Goal: Download file/media

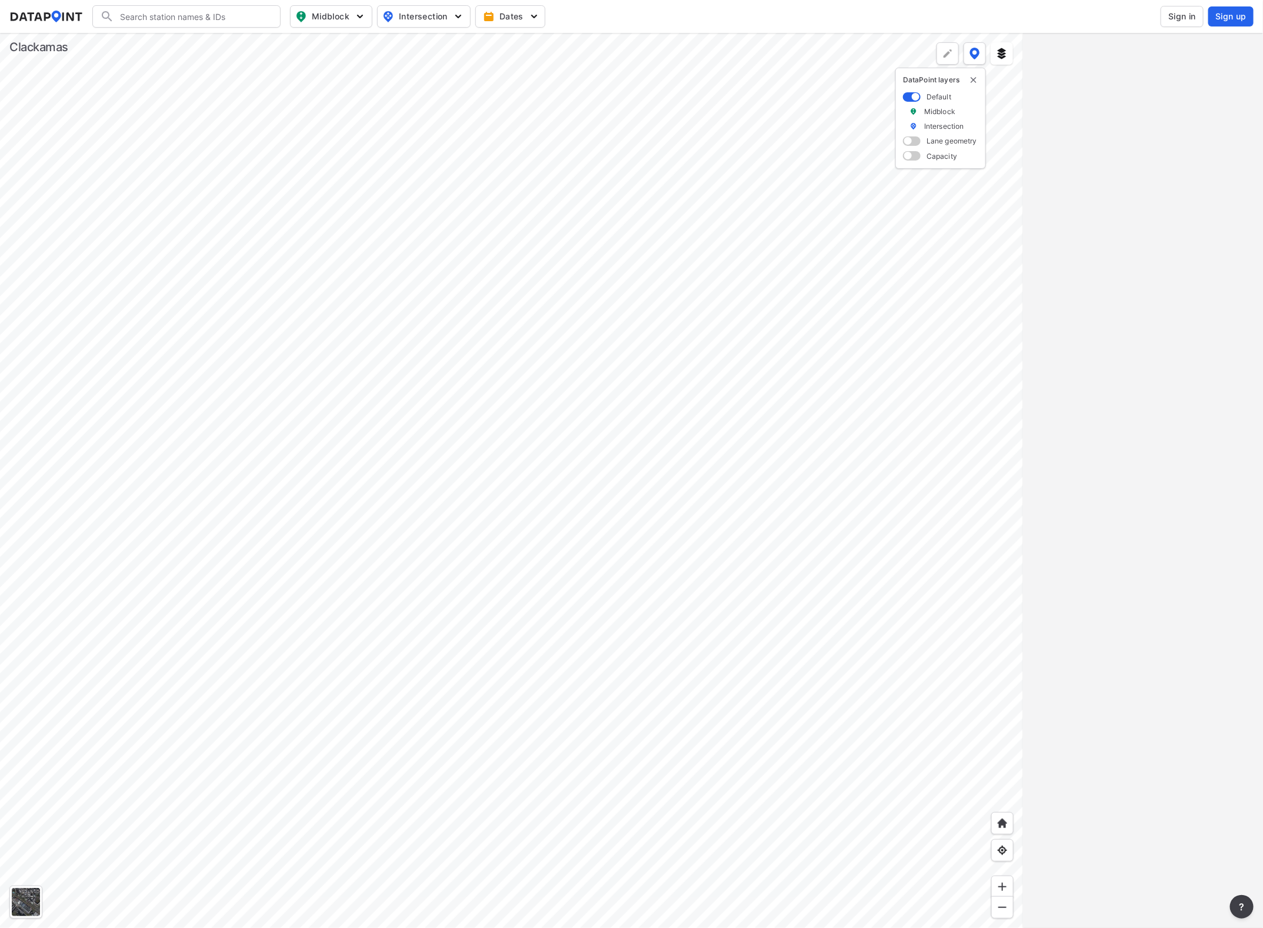
click at [778, 430] on div at bounding box center [511, 480] width 1023 height 895
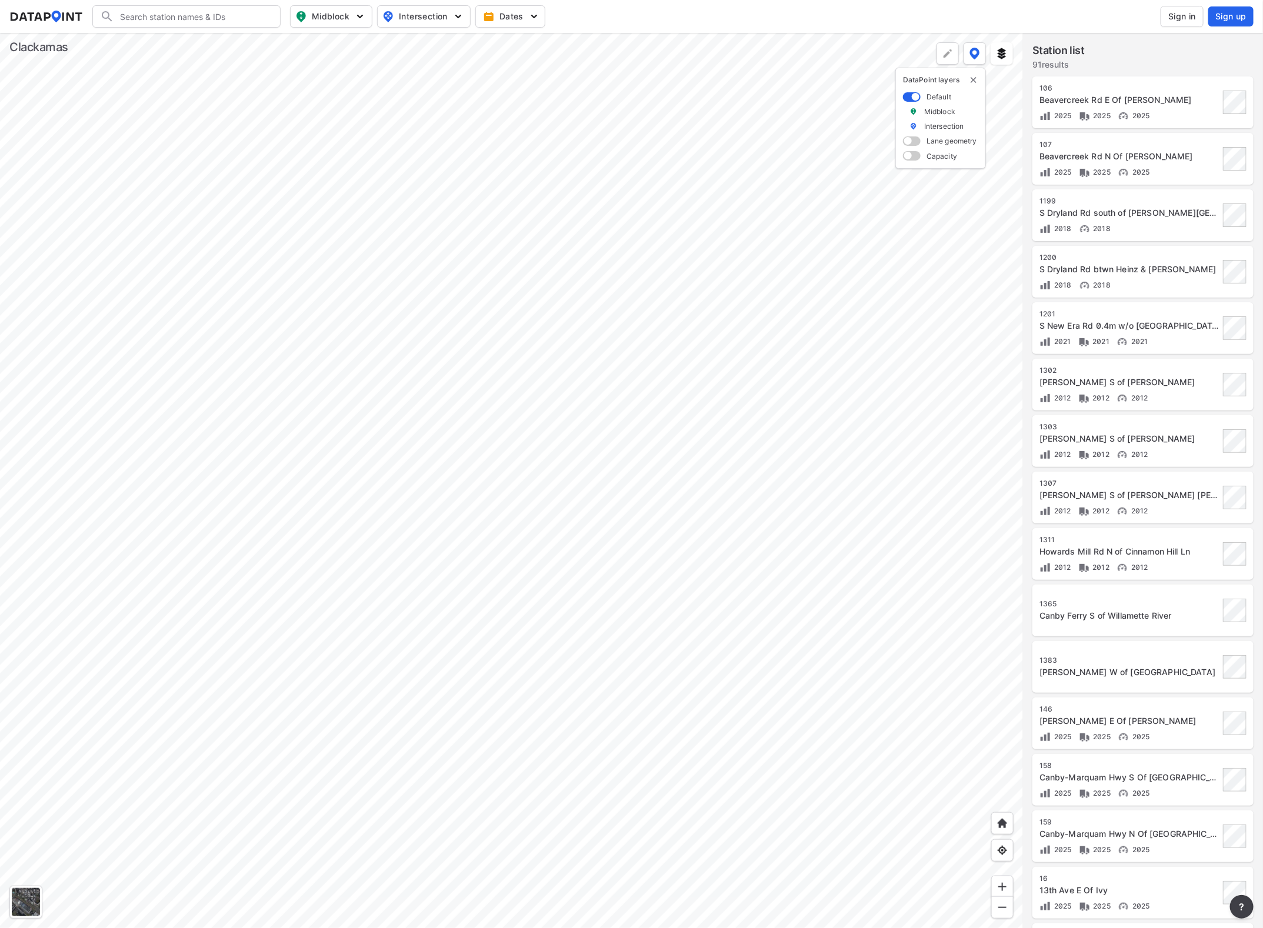
click at [402, 241] on div at bounding box center [511, 480] width 1023 height 895
click at [295, 460] on div at bounding box center [511, 480] width 1023 height 895
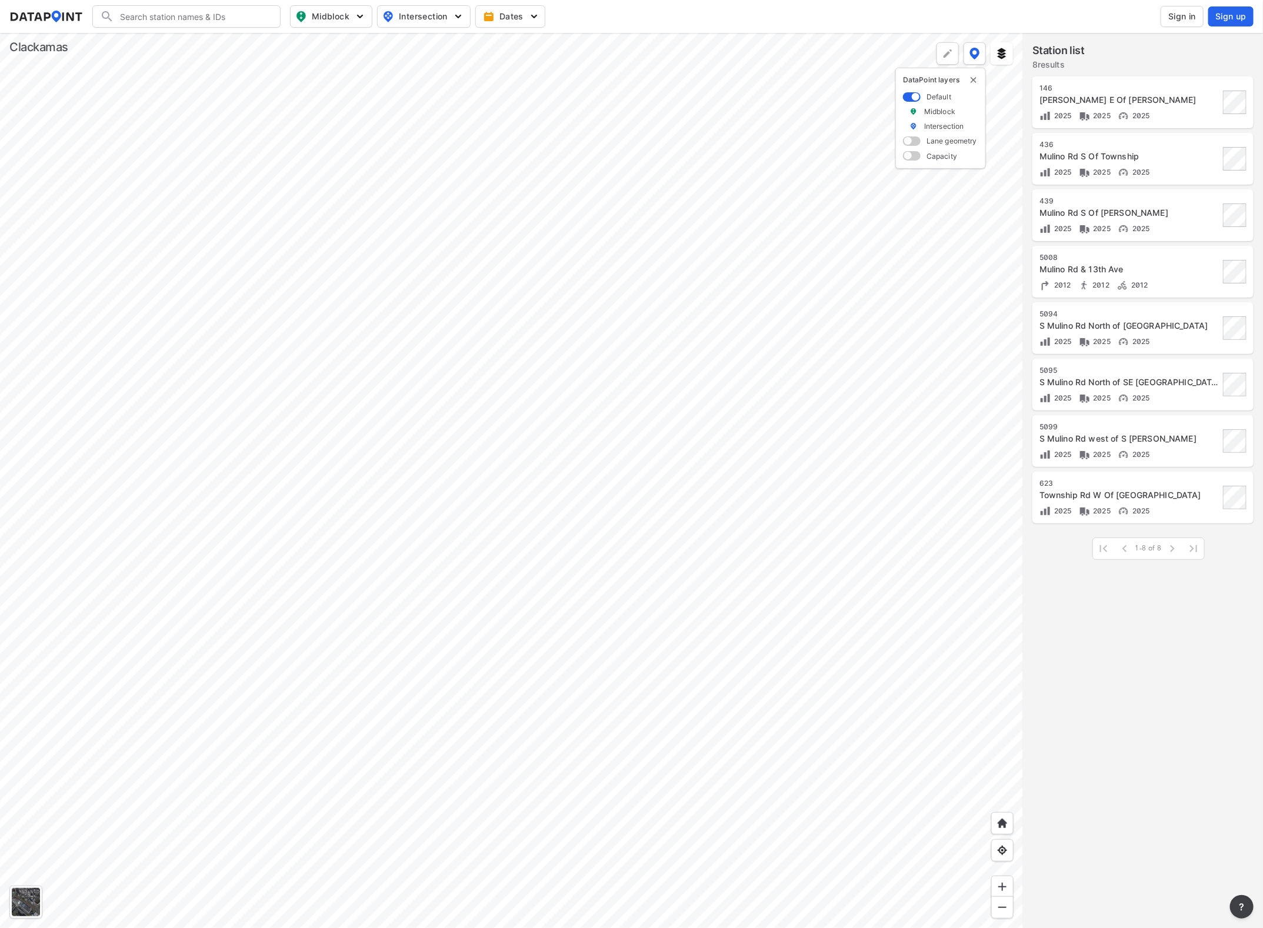
click at [325, 362] on div at bounding box center [511, 480] width 1023 height 895
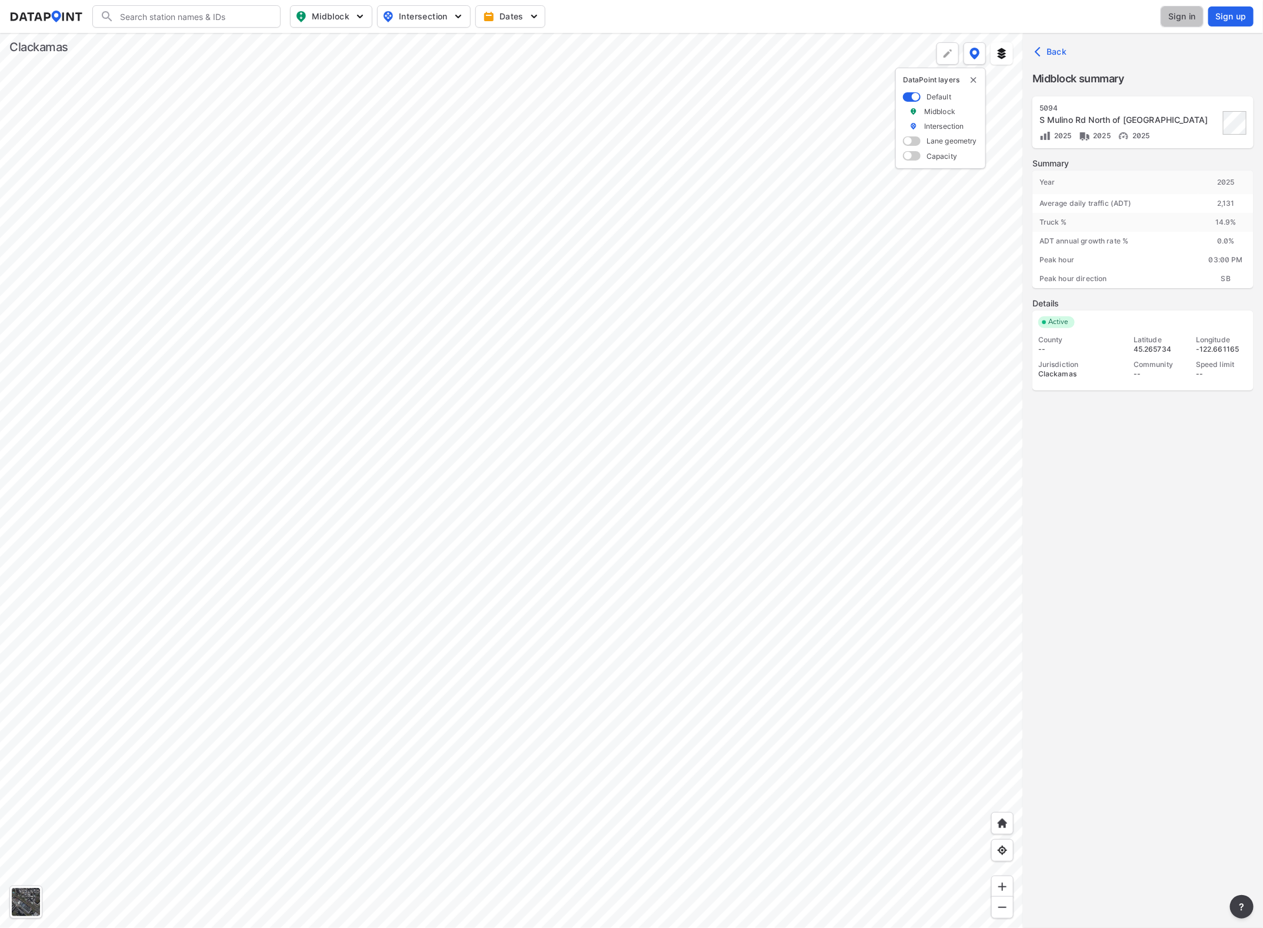
click at [1183, 18] on span "Sign in" at bounding box center [1182, 17] width 28 height 12
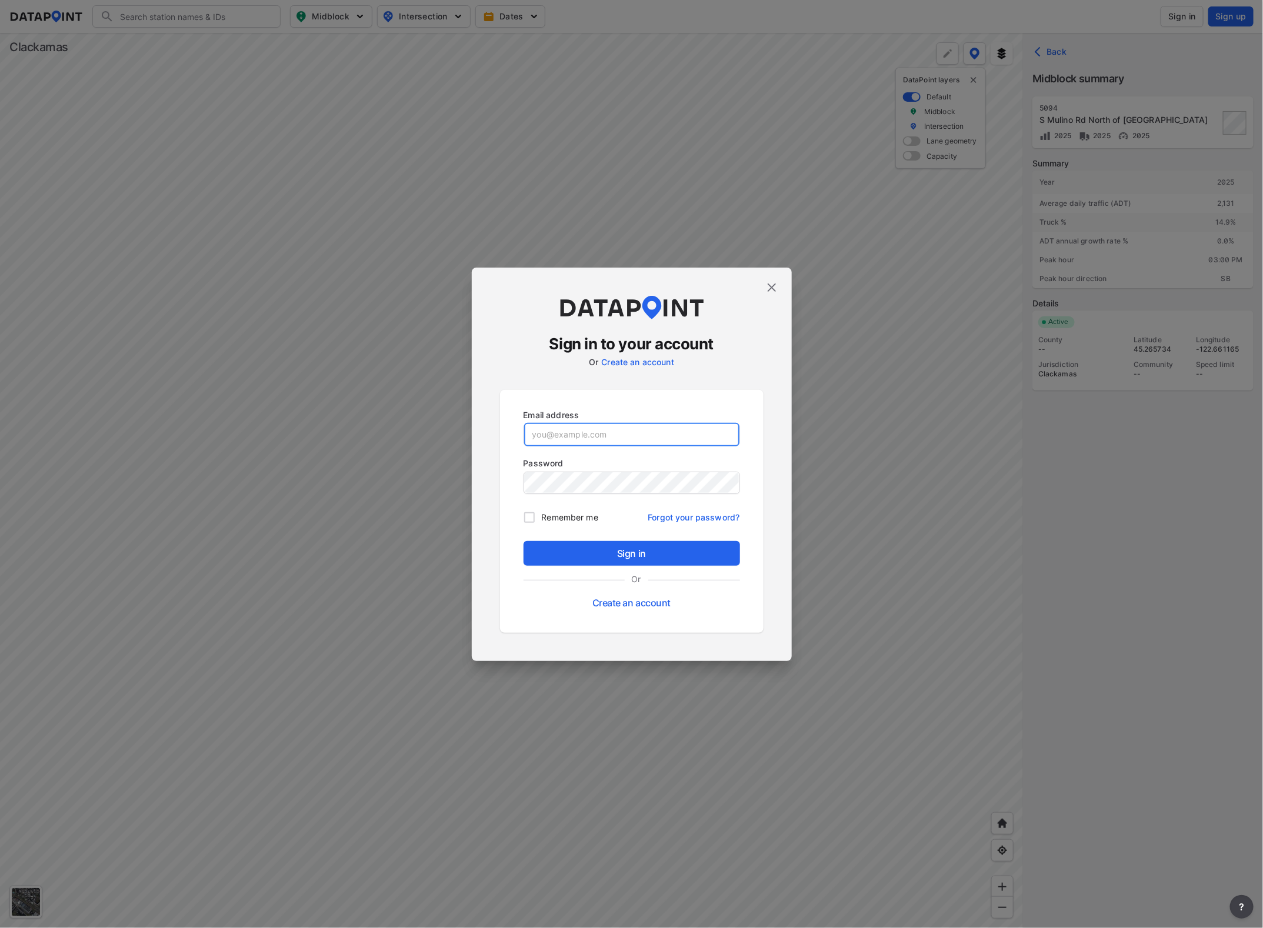
type input "[EMAIL_ADDRESS][DOMAIN_NAME]"
click at [659, 542] on button "Sign in" at bounding box center [631, 553] width 216 height 25
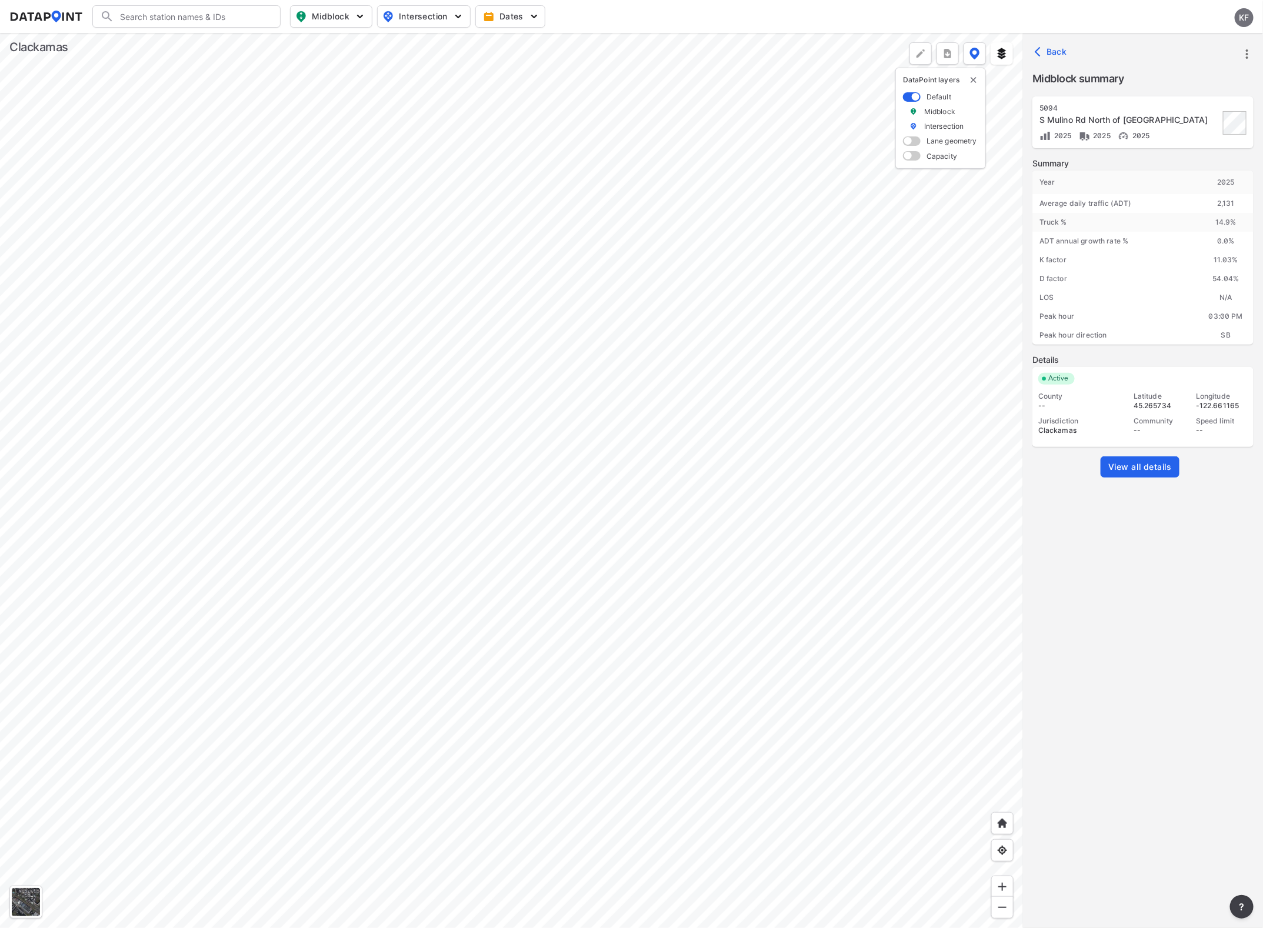
click at [196, 347] on div at bounding box center [511, 480] width 1023 height 895
click at [547, 339] on div at bounding box center [511, 480] width 1023 height 895
click at [475, 410] on div at bounding box center [511, 480] width 1023 height 895
click at [409, 335] on div at bounding box center [511, 480] width 1023 height 895
click at [352, 437] on div at bounding box center [511, 480] width 1023 height 895
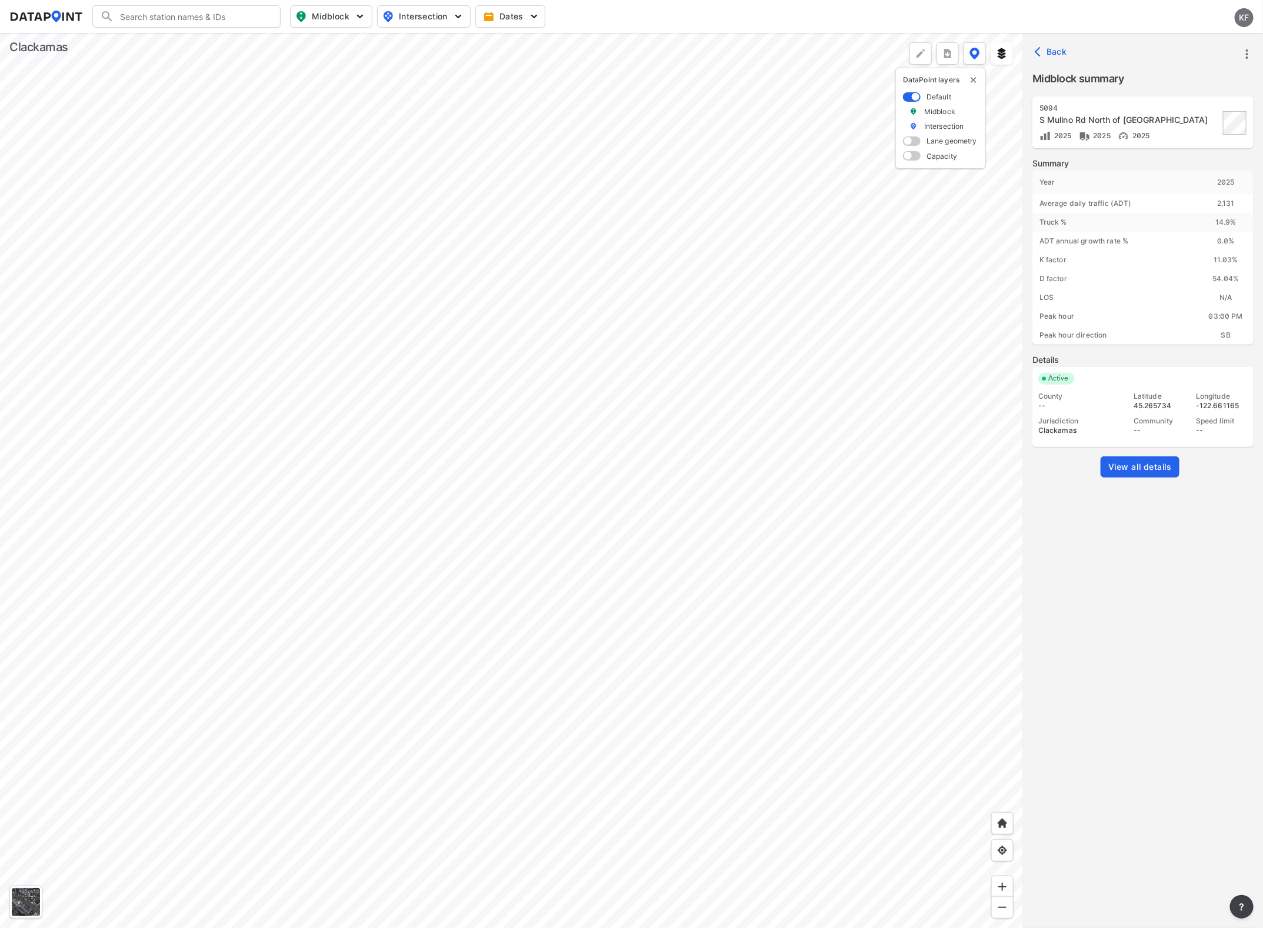
click at [1147, 469] on span "View all details" at bounding box center [1140, 467] width 64 height 12
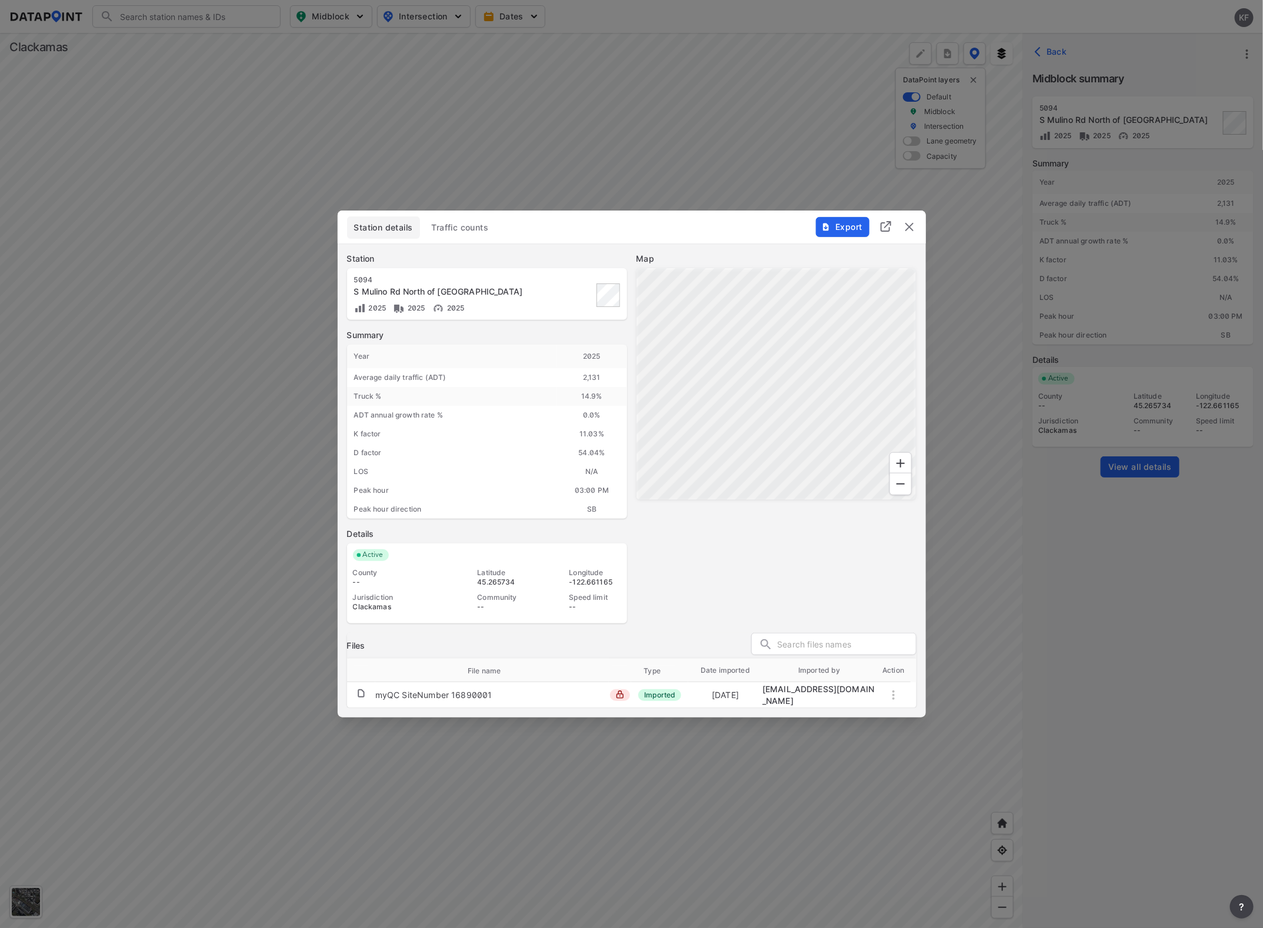
click at [848, 231] on span "Export" at bounding box center [841, 227] width 39 height 12
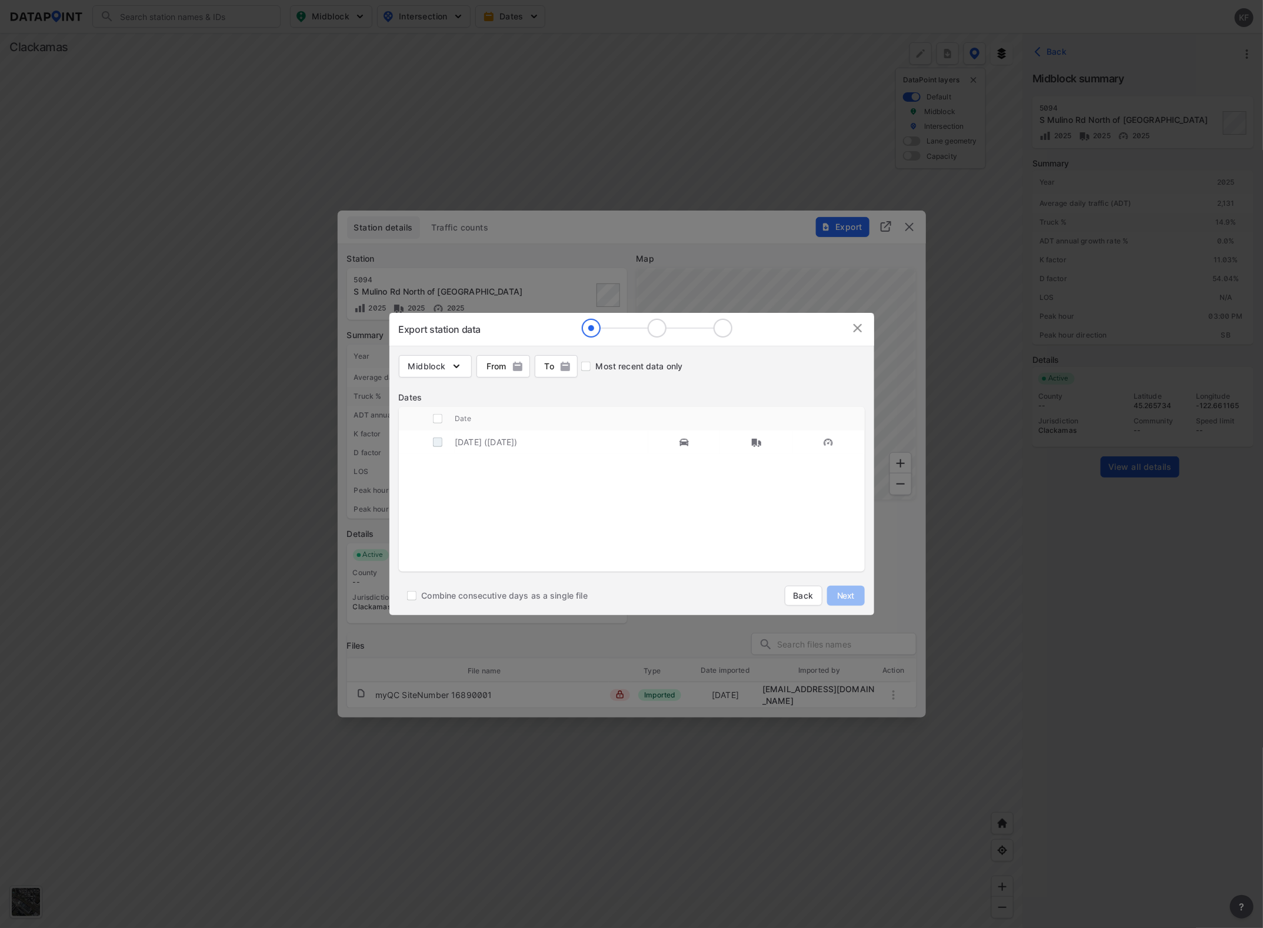
click at [435, 448] on input "decorative checkbox" at bounding box center [437, 442] width 22 height 22
checkbox input "true"
click at [844, 601] on span "Next" at bounding box center [846, 596] width 24 height 12
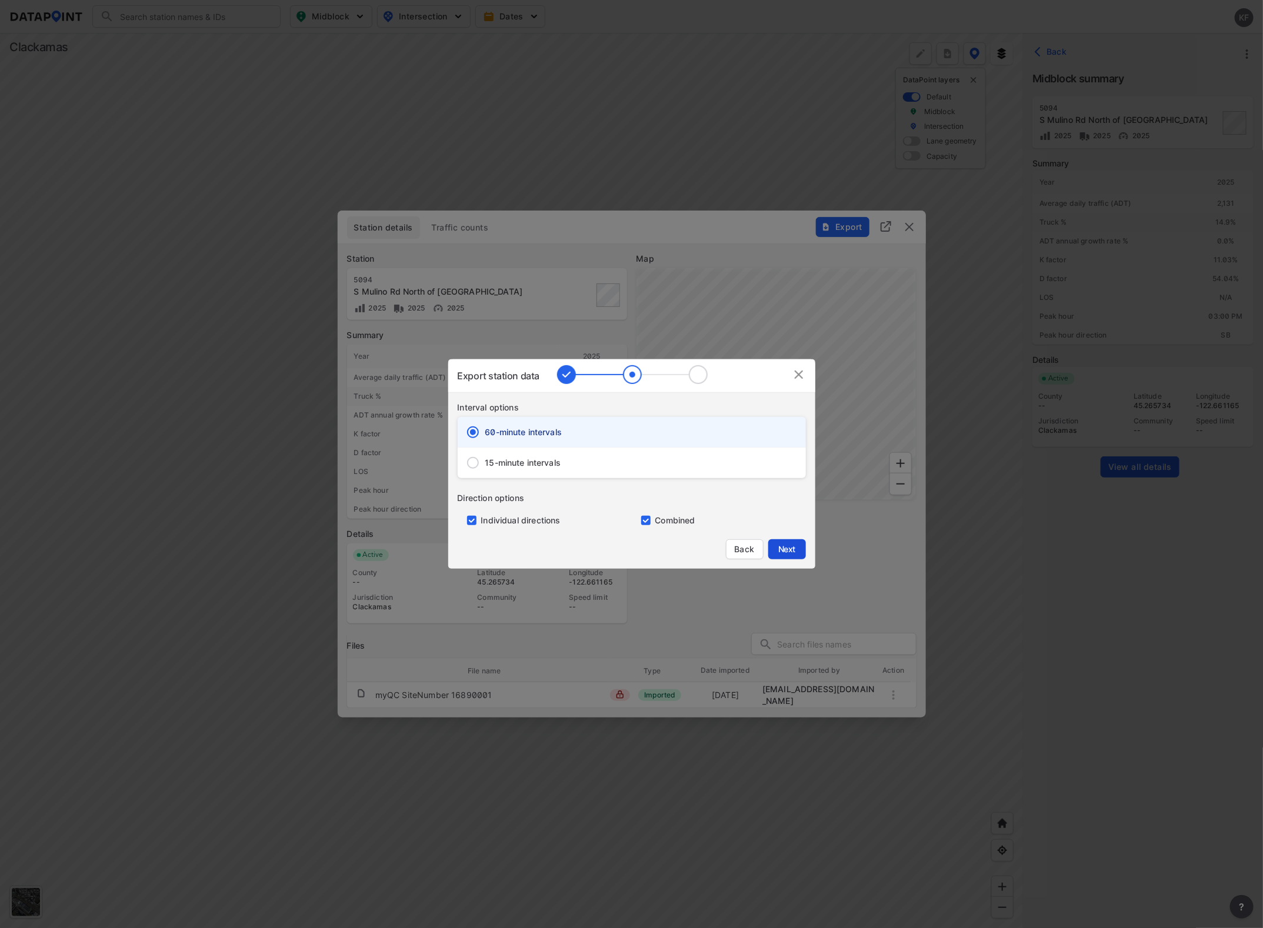
click at [798, 547] on span "Next" at bounding box center [787, 549] width 24 height 12
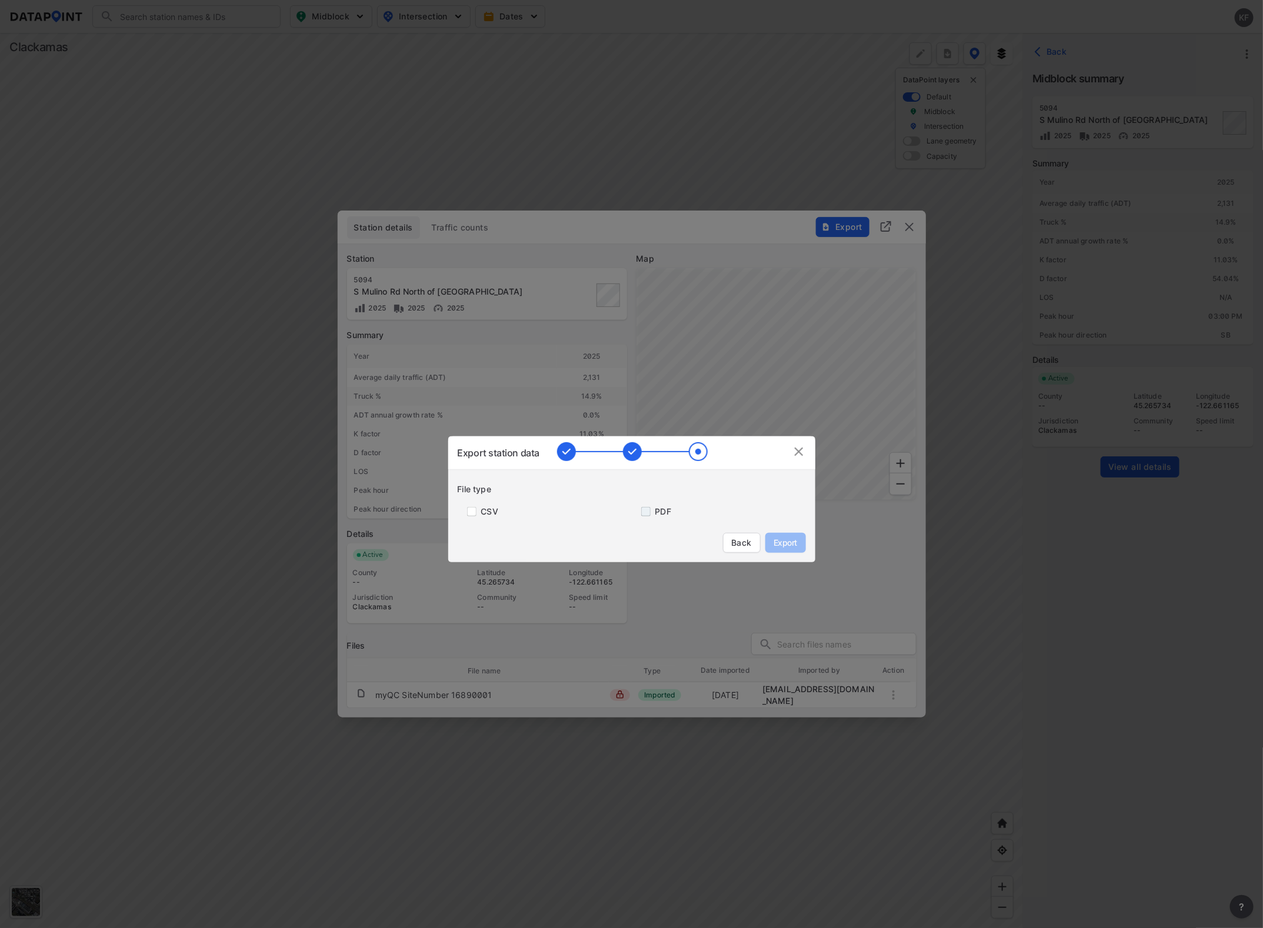
click at [650, 512] on input "primary checkbox" at bounding box center [644, 511] width 24 height 9
checkbox input "true"
click at [801, 545] on button "Export" at bounding box center [785, 543] width 41 height 20
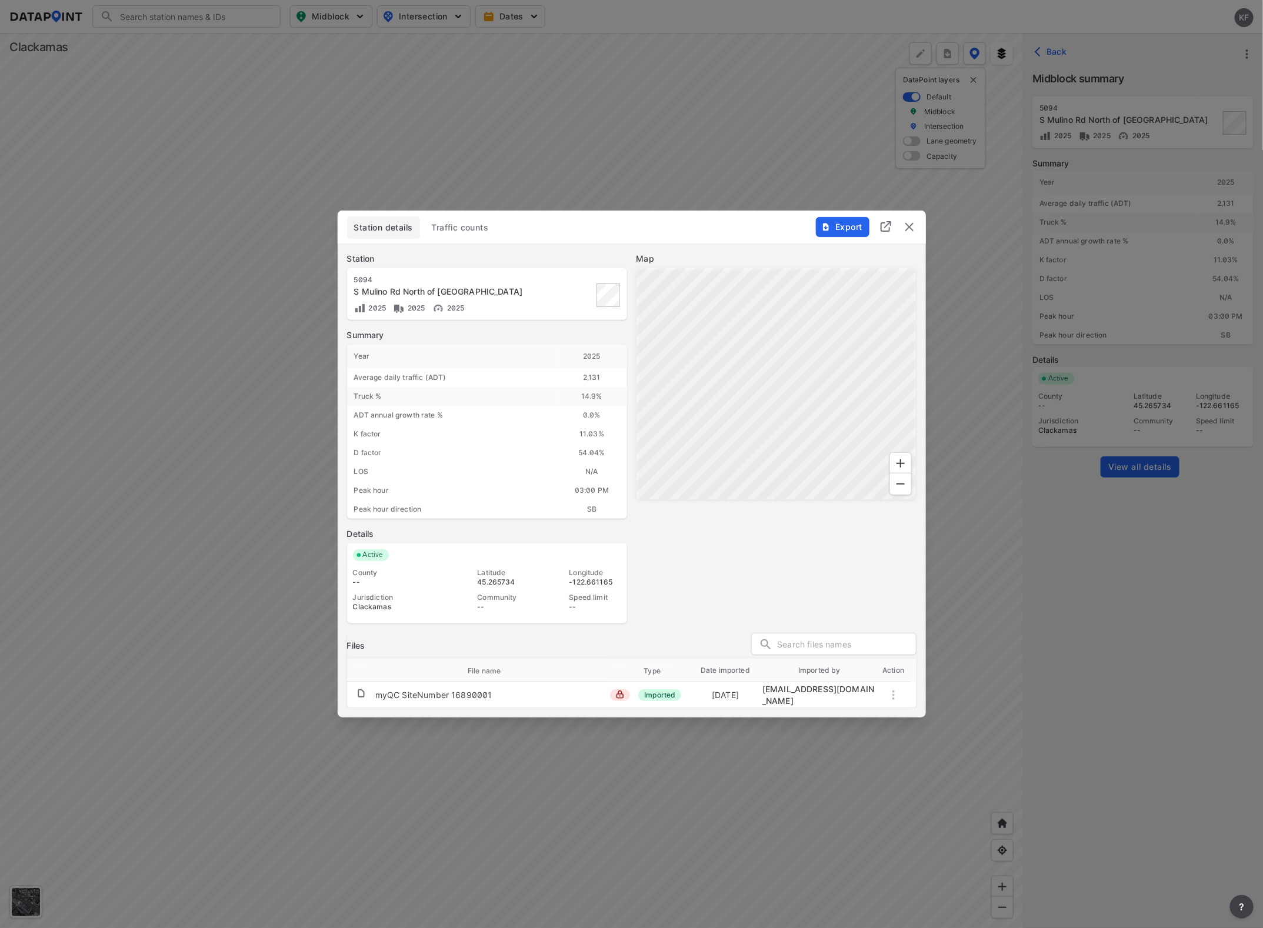
click at [841, 230] on span "Export" at bounding box center [841, 227] width 39 height 12
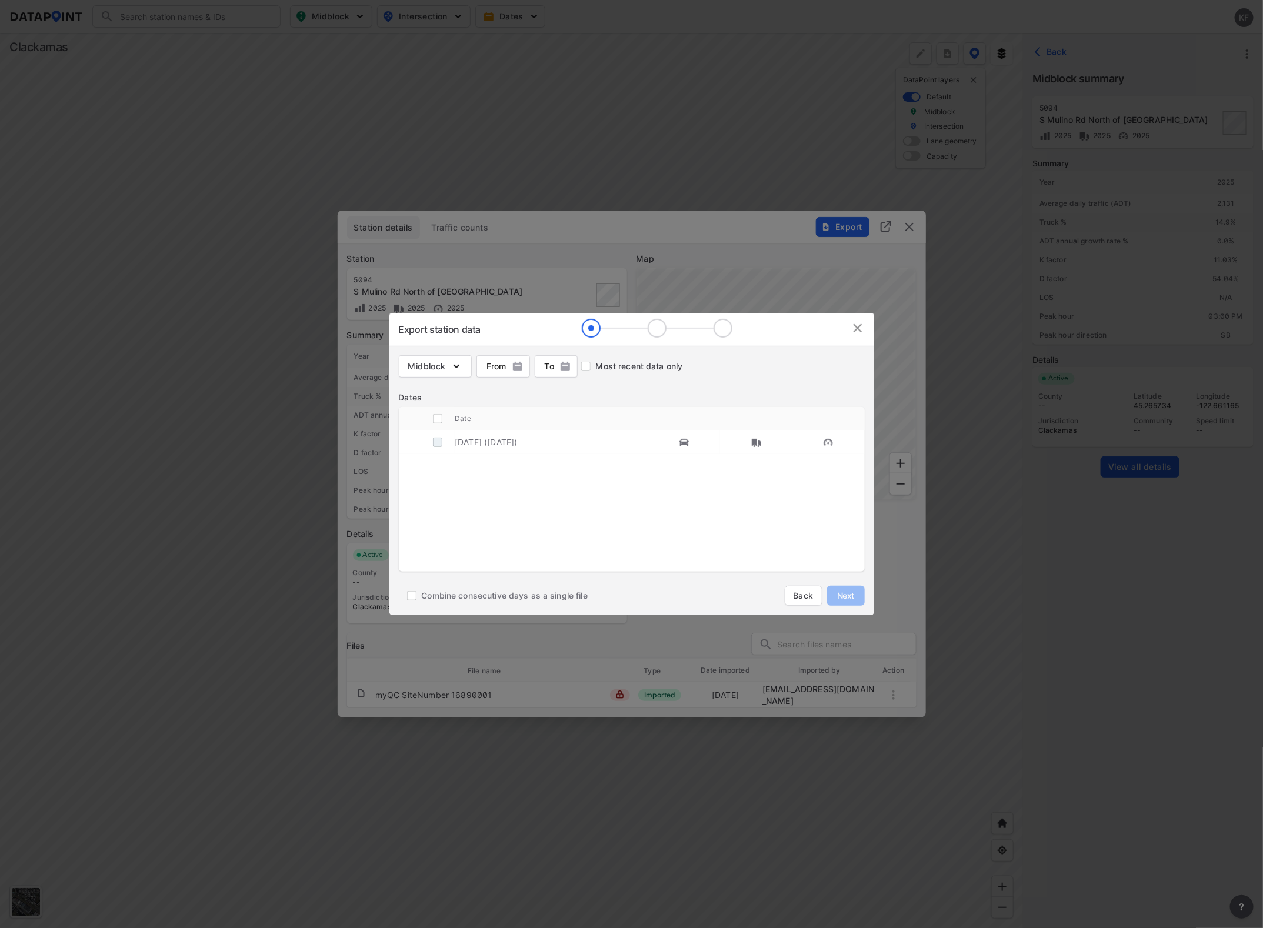
click at [444, 445] on input "decorative checkbox" at bounding box center [437, 442] width 22 height 22
checkbox input "true"
click at [842, 599] on span "Next" at bounding box center [846, 596] width 24 height 12
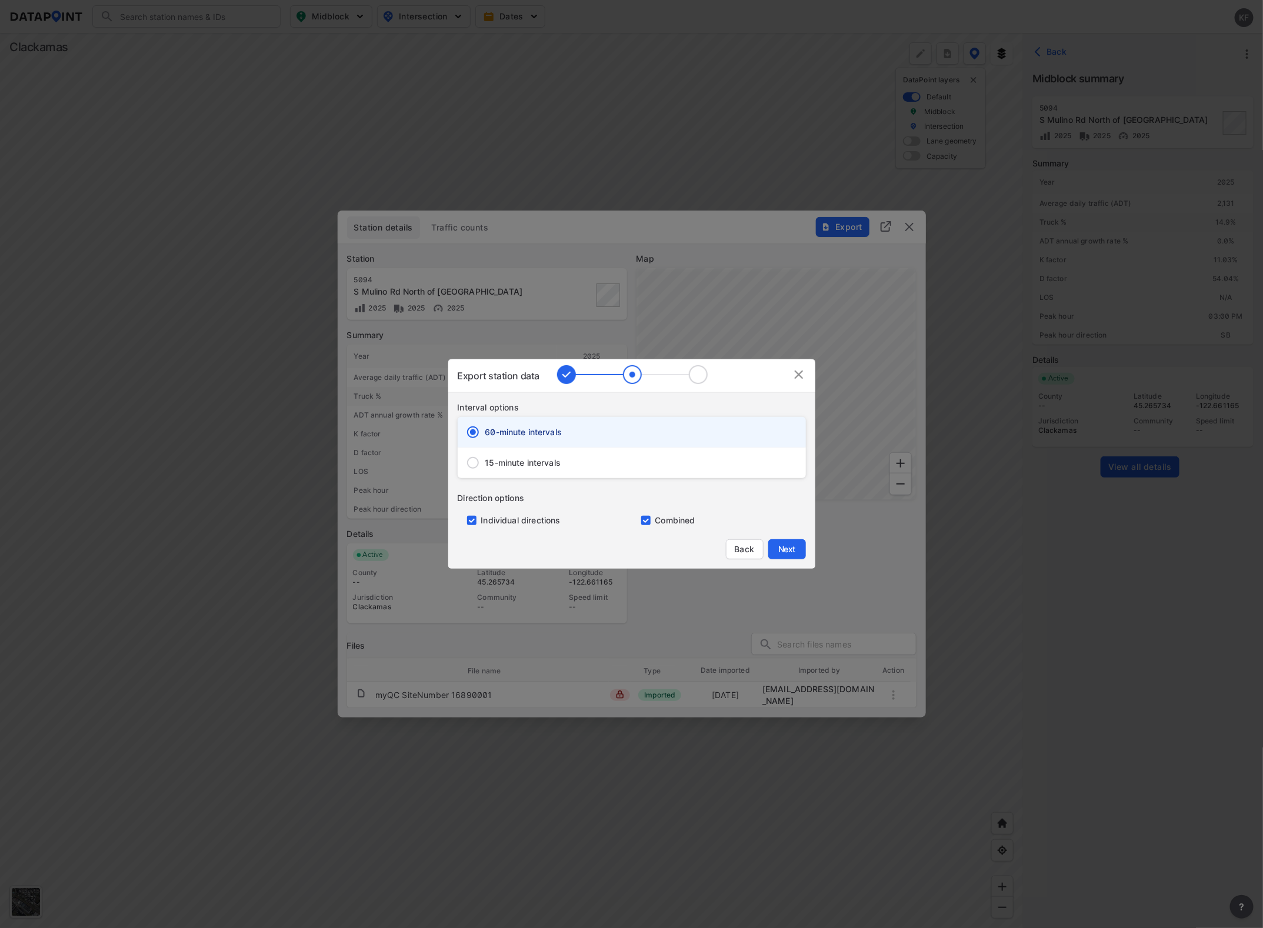
click at [481, 466] on input "15-minute intervals" at bounding box center [472, 462] width 25 height 25
radio input "true"
radio input "false"
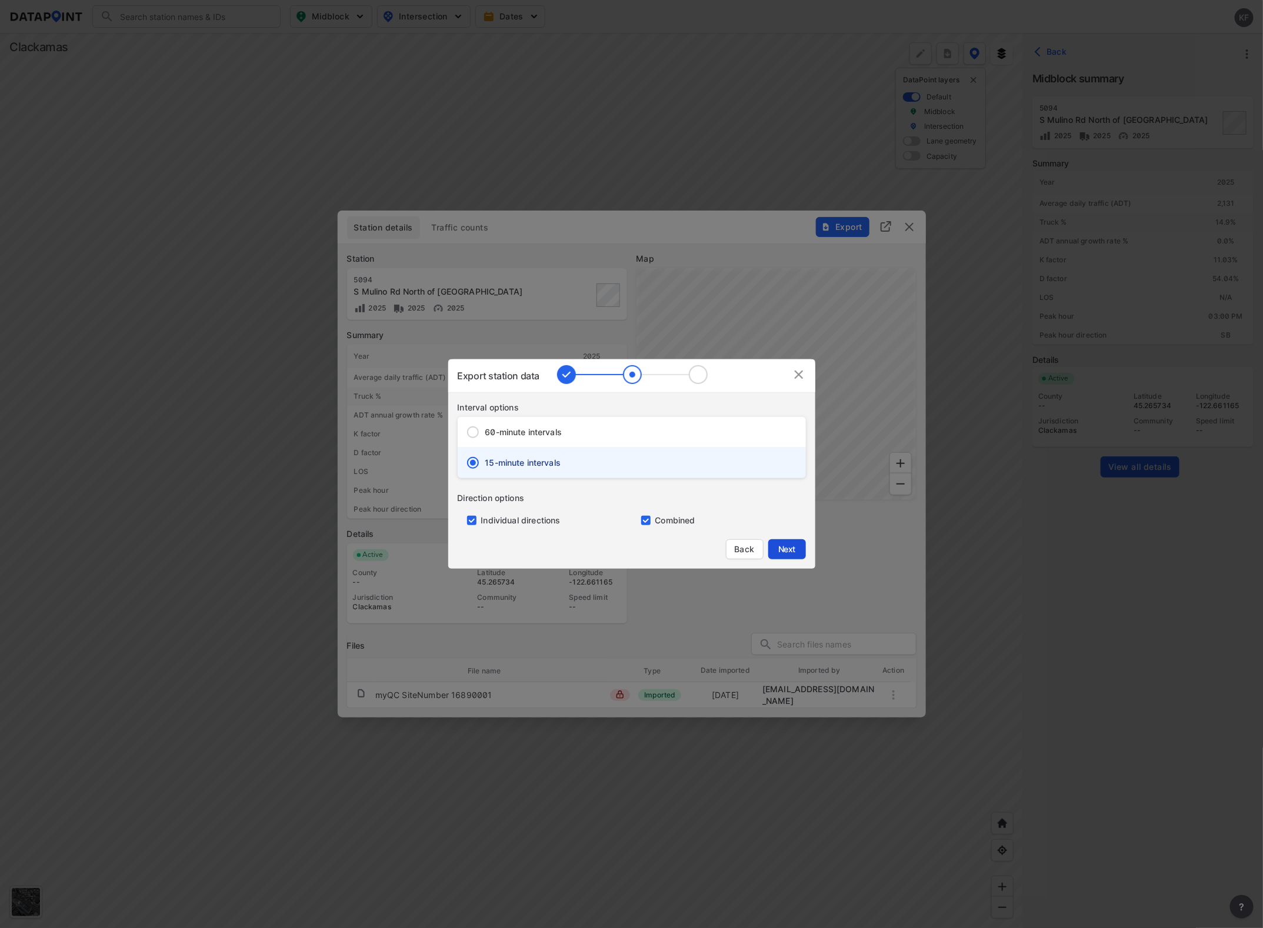
click at [793, 549] on span "Next" at bounding box center [787, 549] width 24 height 12
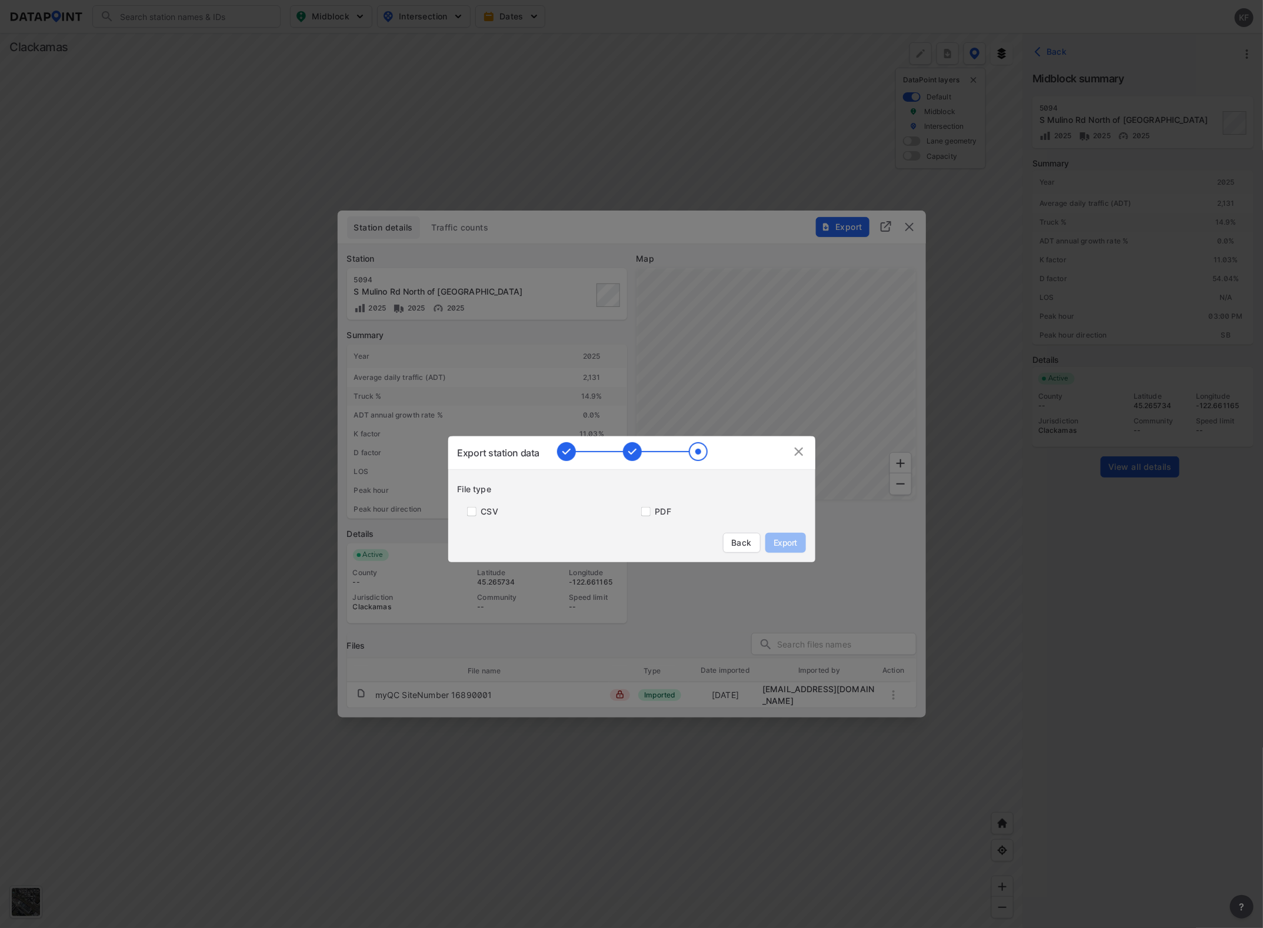
click at [653, 516] on div "PDF" at bounding box center [719, 506] width 174 height 22
click at [648, 512] on input "primary checkbox" at bounding box center [644, 511] width 24 height 9
checkbox input "true"
click at [786, 539] on span "Export" at bounding box center [785, 543] width 26 height 12
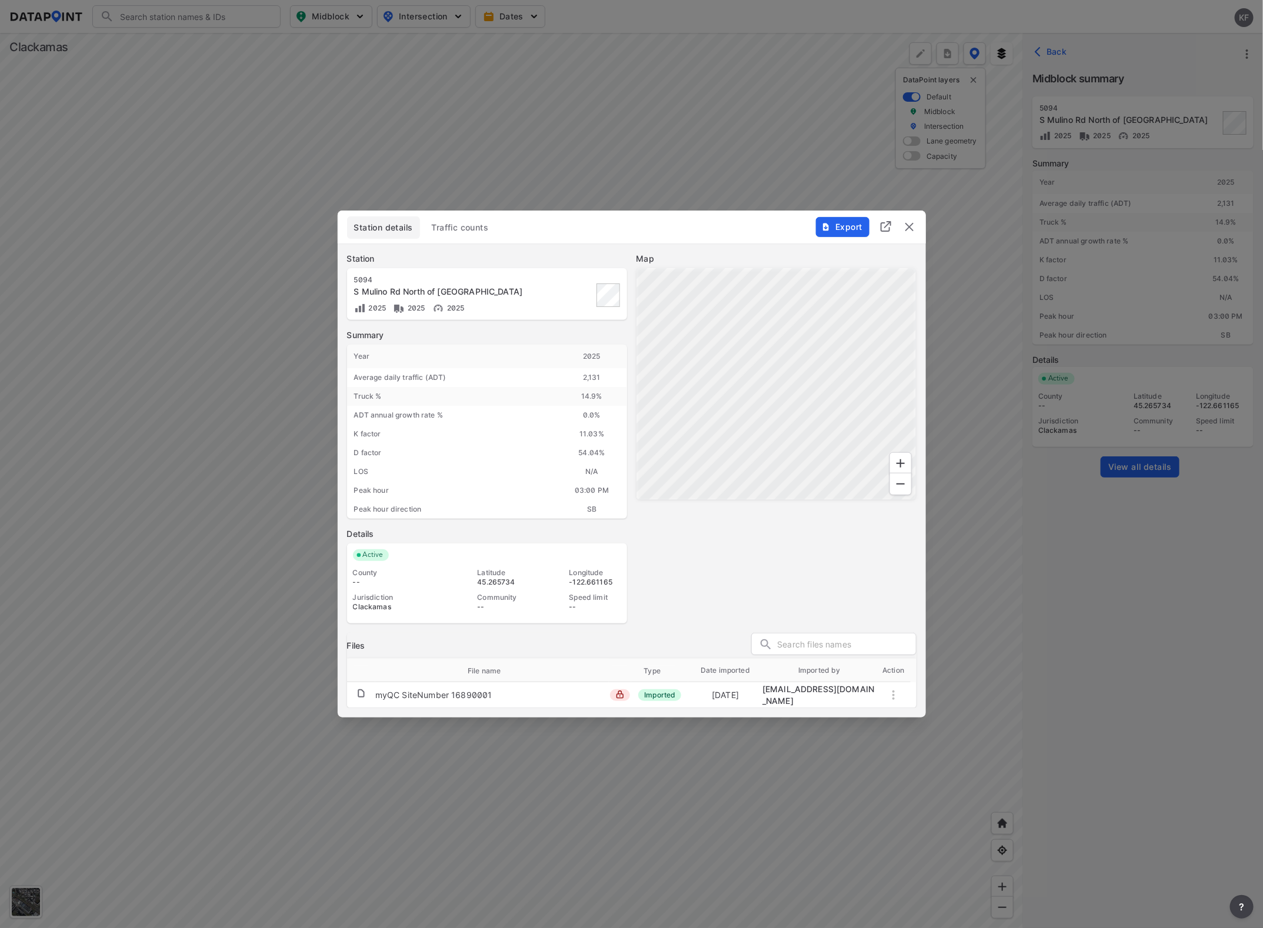
click at [914, 225] on img "delete" at bounding box center [909, 227] width 14 height 14
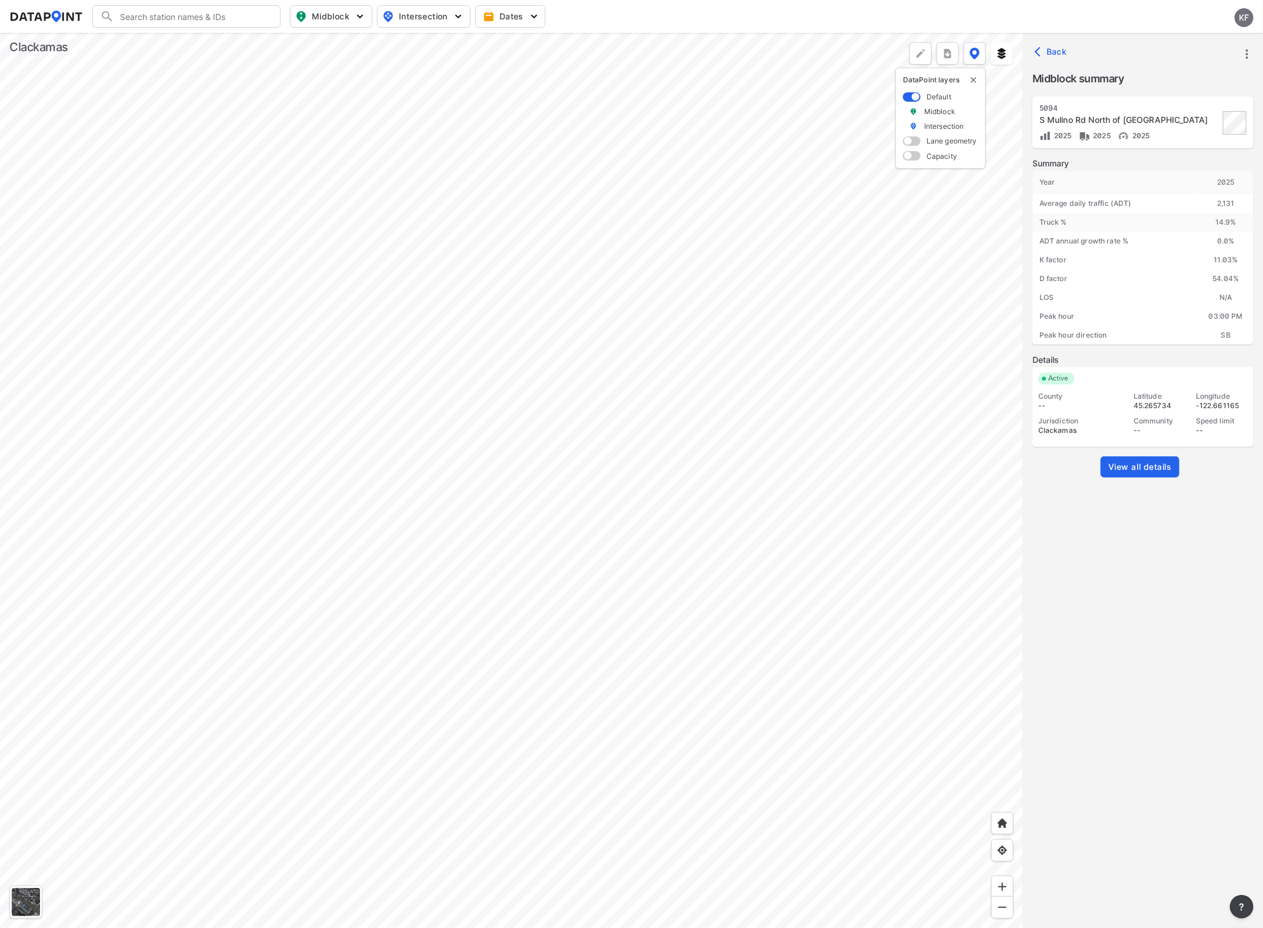
click at [380, 427] on div at bounding box center [511, 480] width 1023 height 895
click at [311, 451] on div at bounding box center [511, 480] width 1023 height 895
click at [1156, 469] on span "View all details" at bounding box center [1140, 467] width 64 height 12
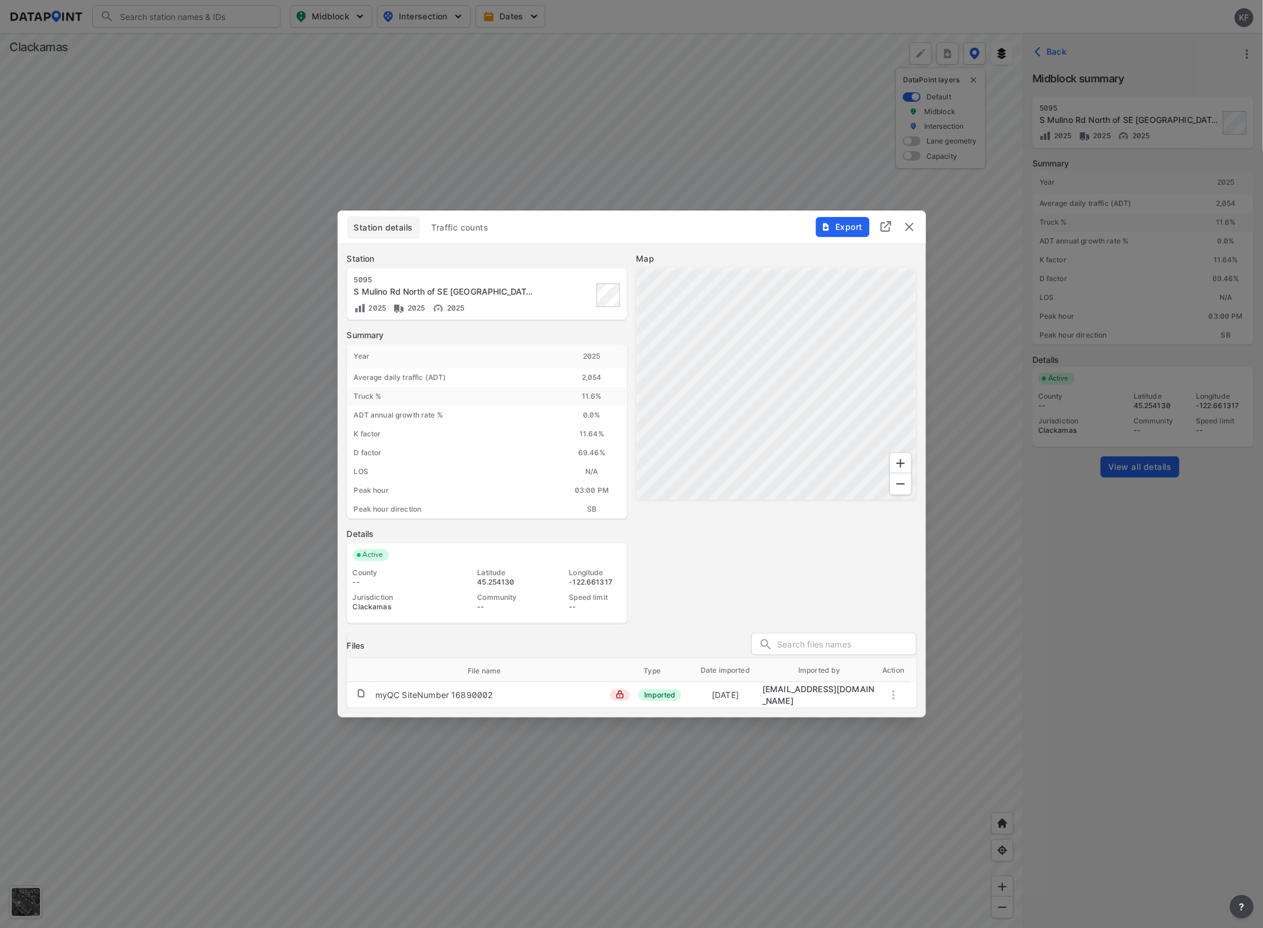
click at [840, 221] on button "Export" at bounding box center [843, 227] width 54 height 20
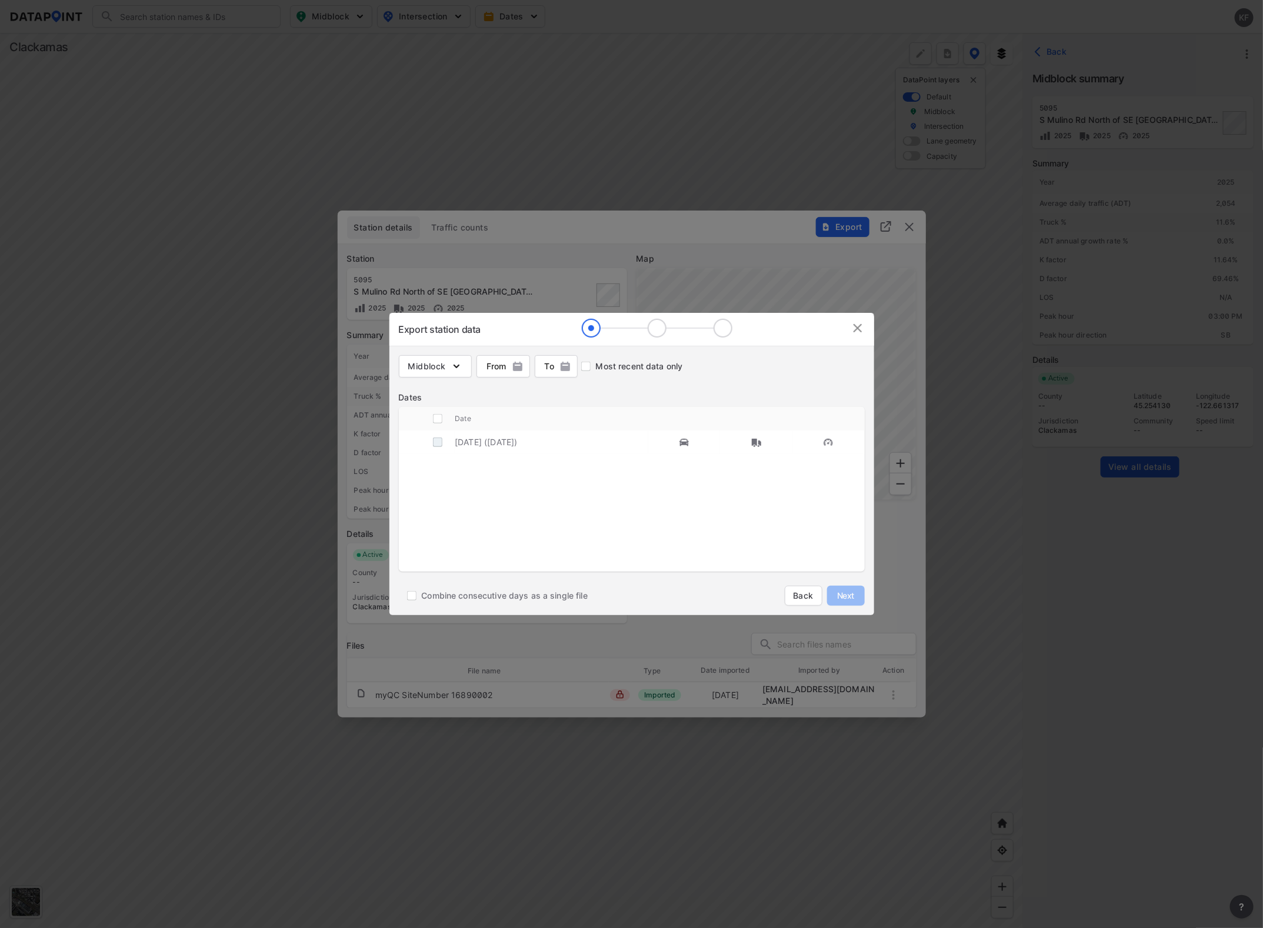
click at [433, 442] on input "decorative checkbox" at bounding box center [437, 442] width 22 height 22
checkbox input "true"
click at [847, 592] on span "Next" at bounding box center [846, 596] width 24 height 12
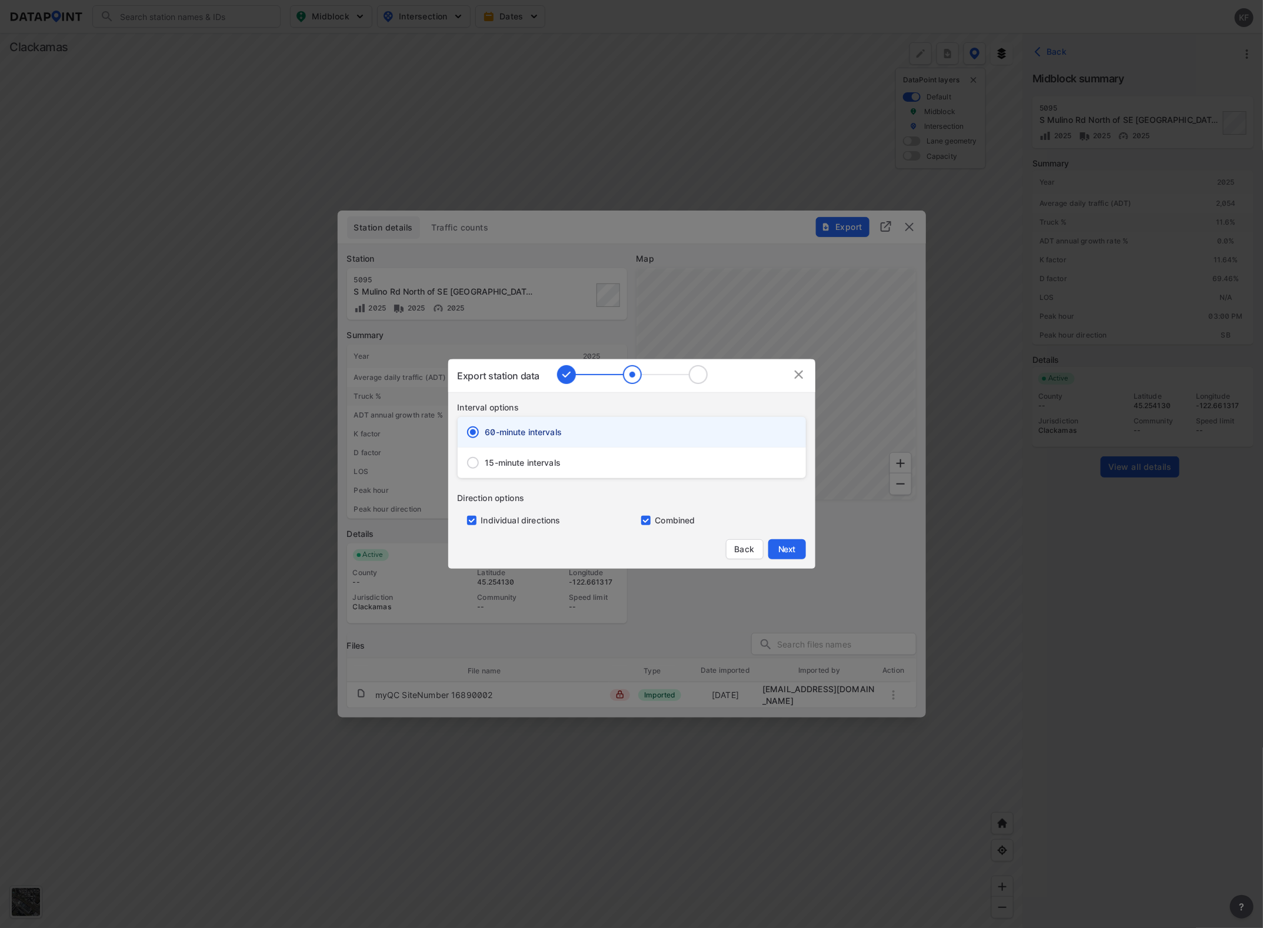
click at [513, 463] on span "15-minute intervals" at bounding box center [523, 463] width 76 height 12
click at [485, 463] on input "15-minute intervals" at bounding box center [472, 462] width 25 height 25
radio input "false"
radio input "true"
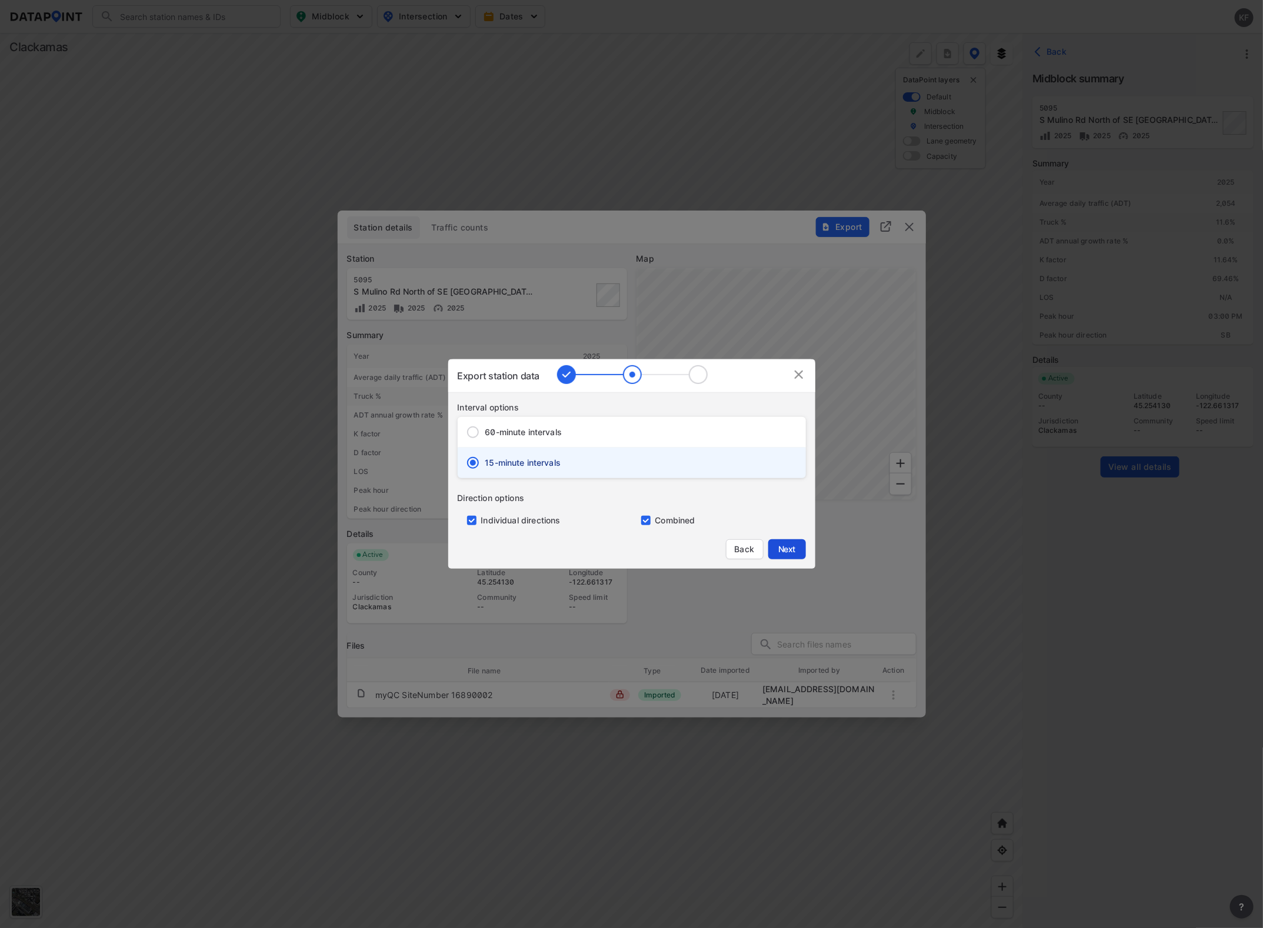
click at [786, 547] on span "Next" at bounding box center [787, 549] width 24 height 12
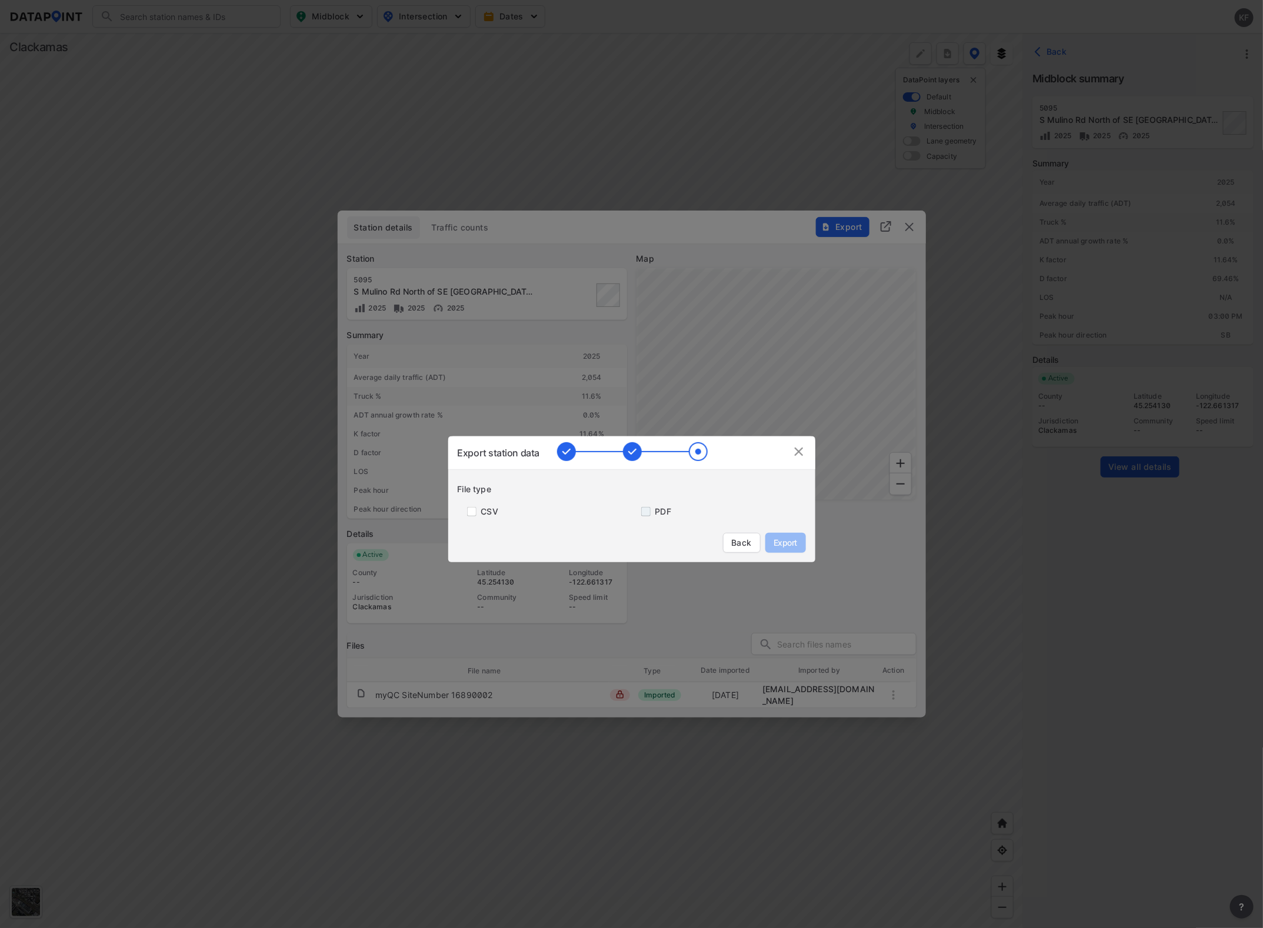
click at [643, 510] on input "primary checkbox" at bounding box center [644, 511] width 24 height 9
checkbox input "true"
click at [786, 536] on button "Export" at bounding box center [785, 543] width 41 height 20
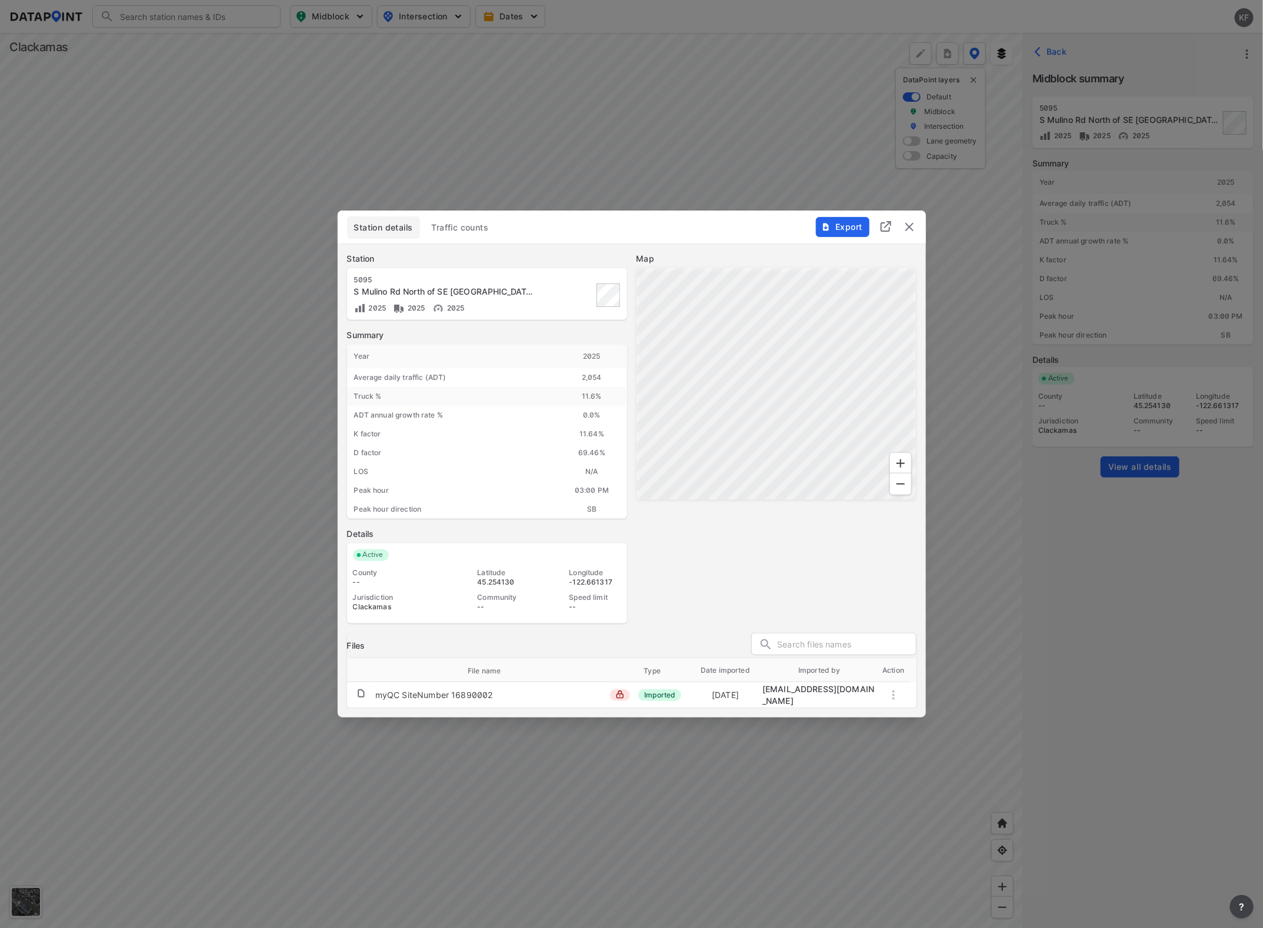
click at [859, 225] on span "Export" at bounding box center [841, 227] width 39 height 12
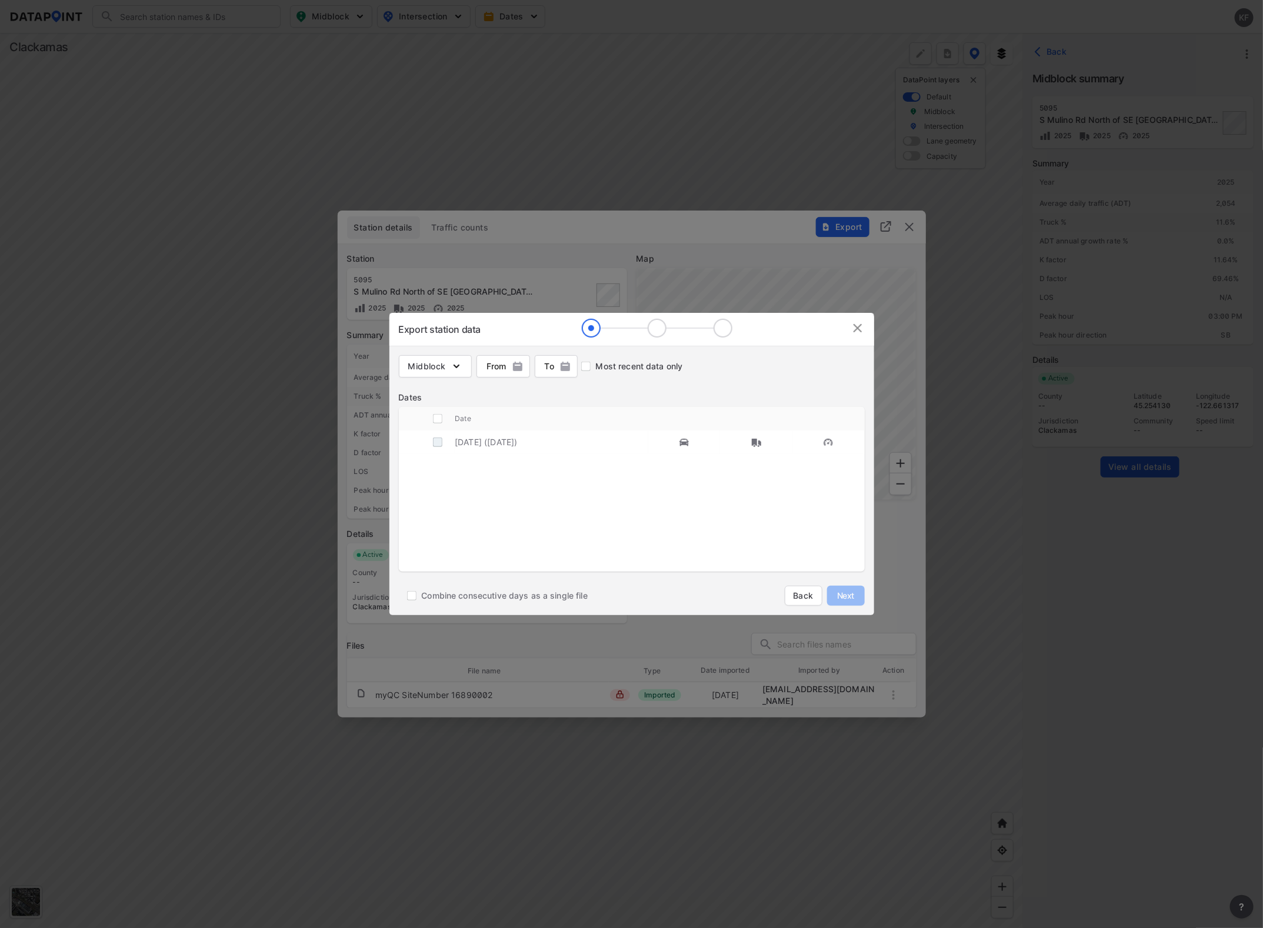
click at [433, 442] on input "decorative checkbox" at bounding box center [437, 442] width 22 height 22
checkbox input "true"
click at [844, 592] on span "Next" at bounding box center [846, 596] width 24 height 12
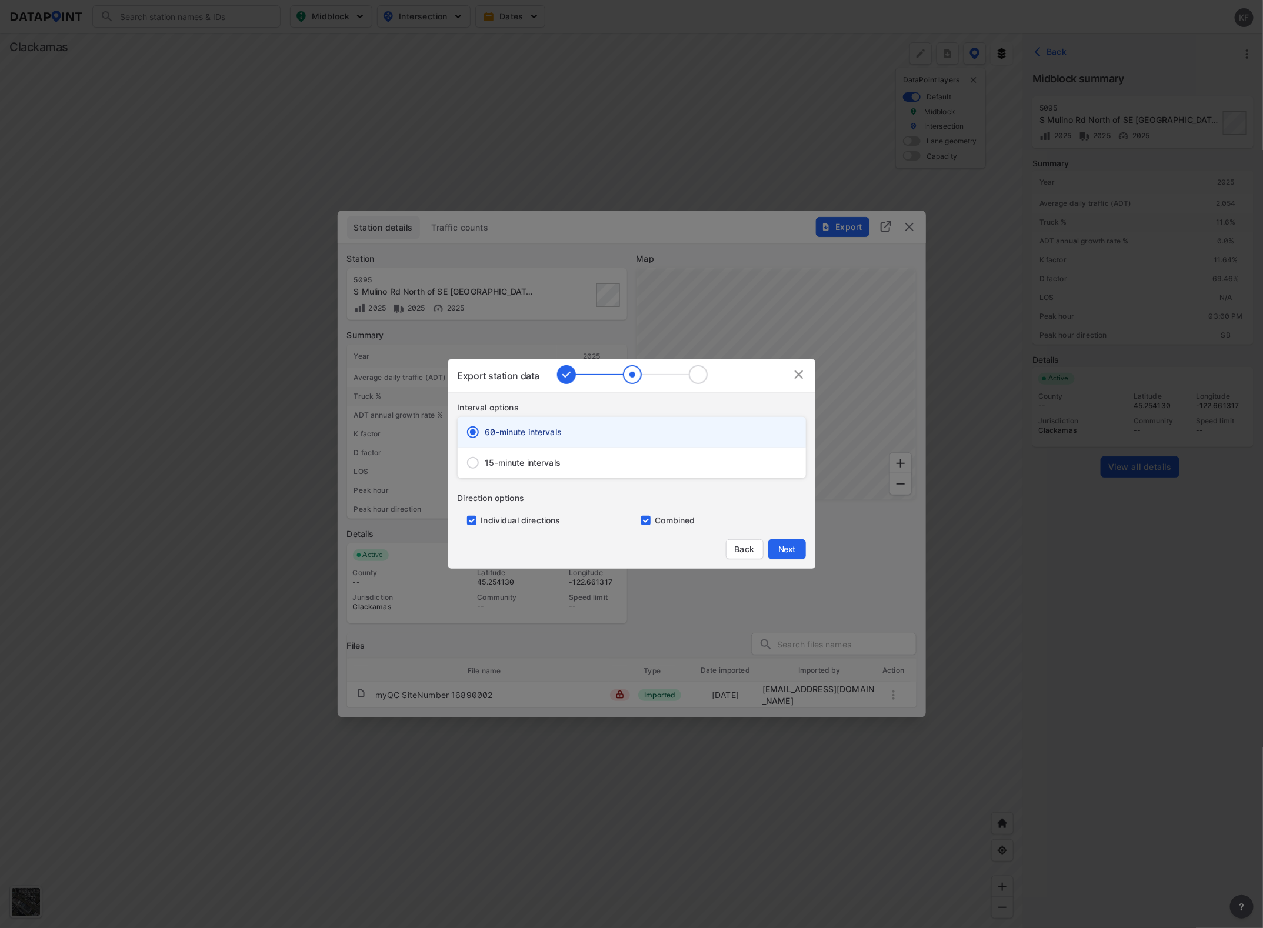
click at [542, 457] on span "15-minute intervals" at bounding box center [523, 463] width 76 height 12
click at [485, 457] on input "15-minute intervals" at bounding box center [472, 462] width 25 height 25
radio input "false"
radio input "true"
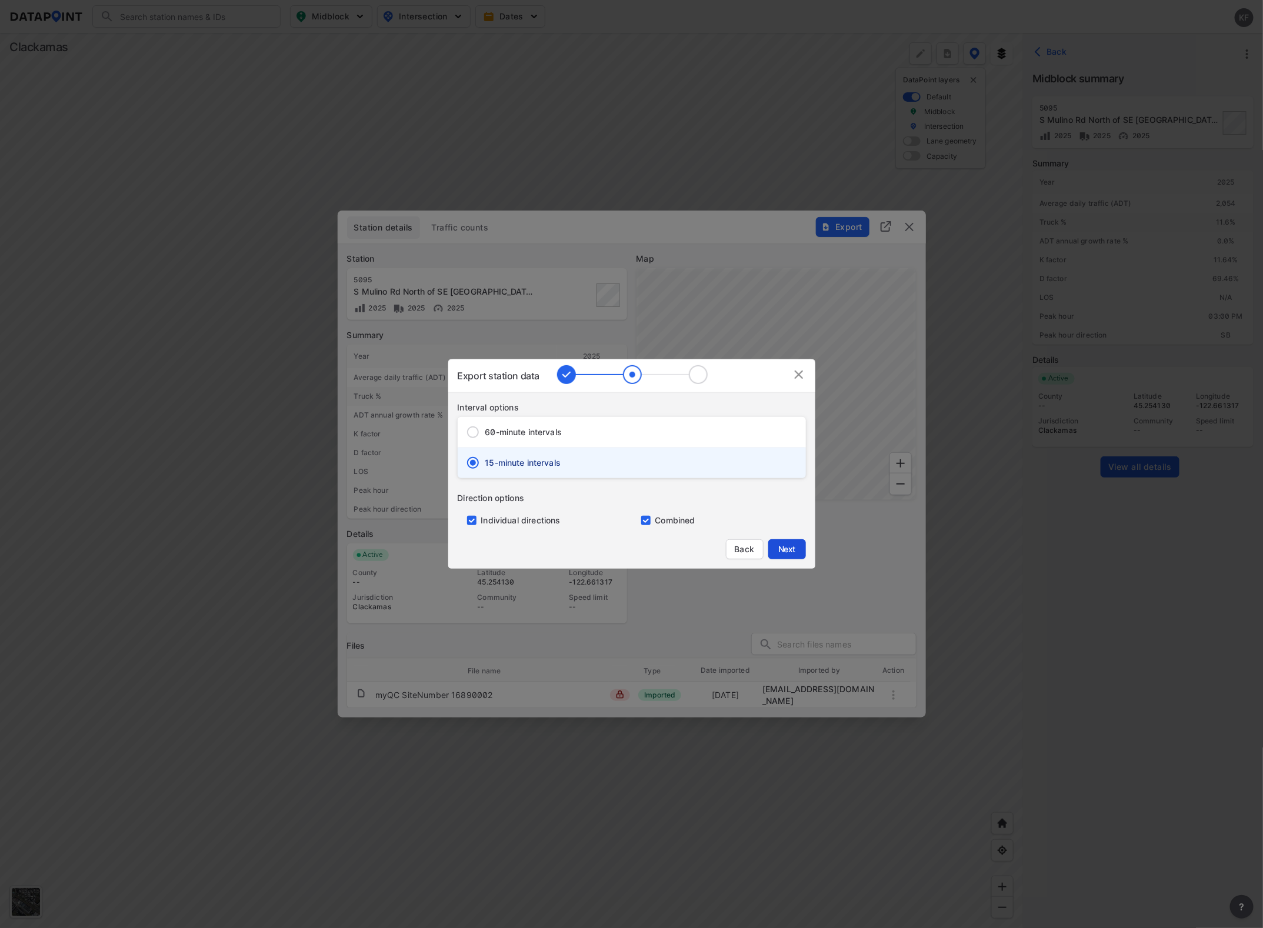
click at [789, 547] on span "Next" at bounding box center [787, 549] width 24 height 12
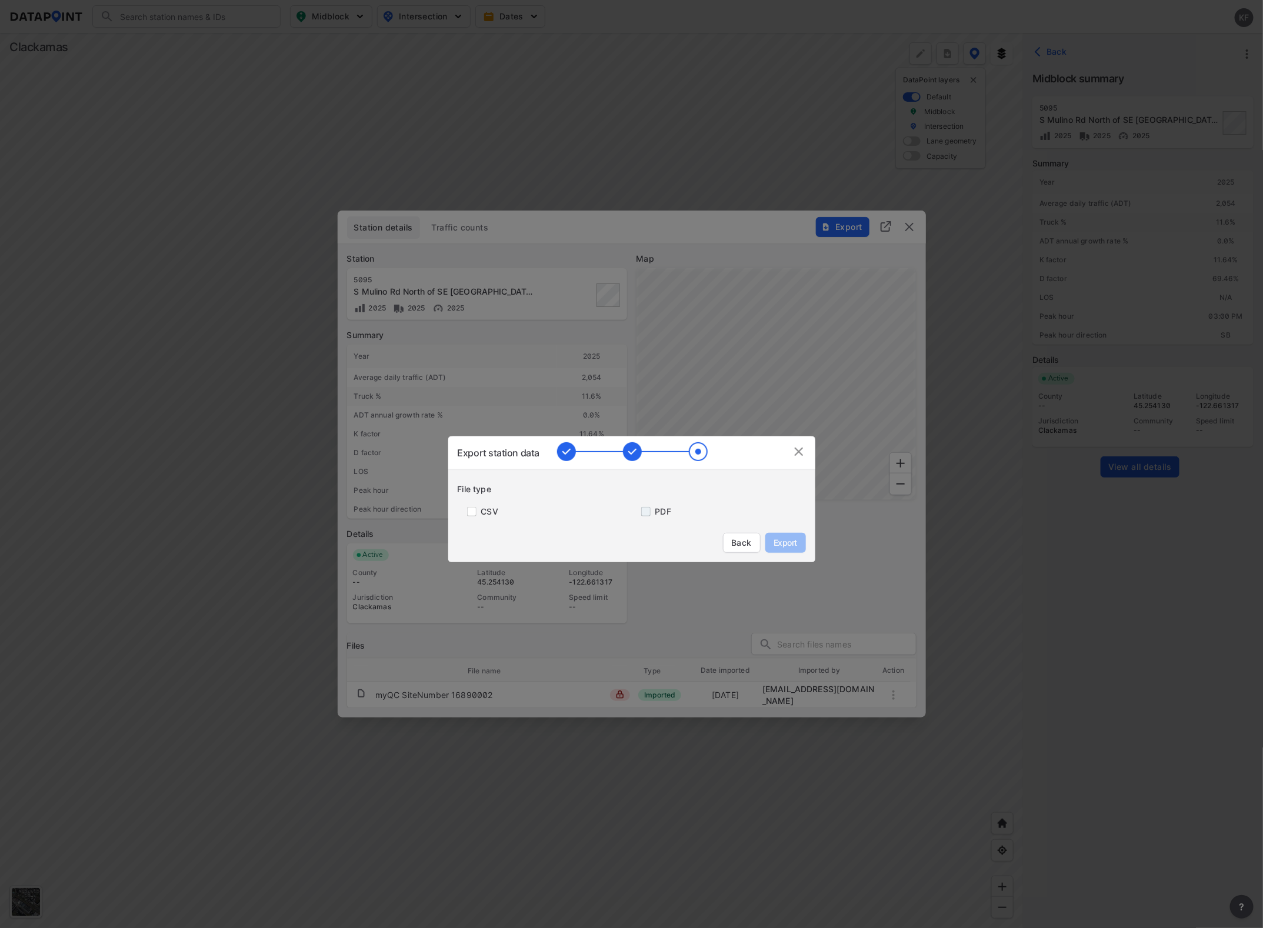
click at [650, 510] on input "primary checkbox" at bounding box center [644, 511] width 24 height 9
checkbox input "true"
click at [797, 542] on span "Export" at bounding box center [785, 543] width 26 height 12
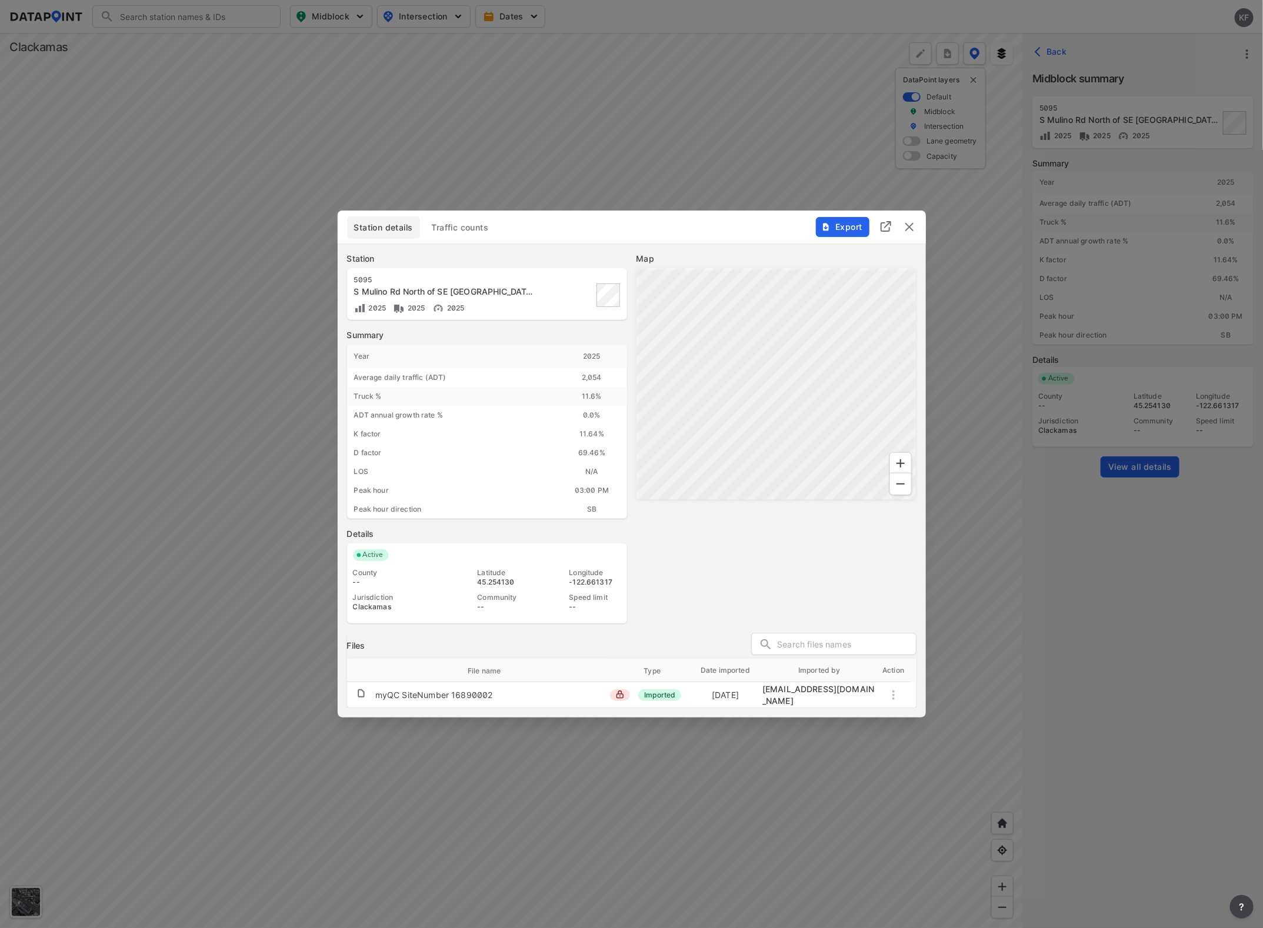
click at [910, 225] on img "delete" at bounding box center [909, 227] width 14 height 14
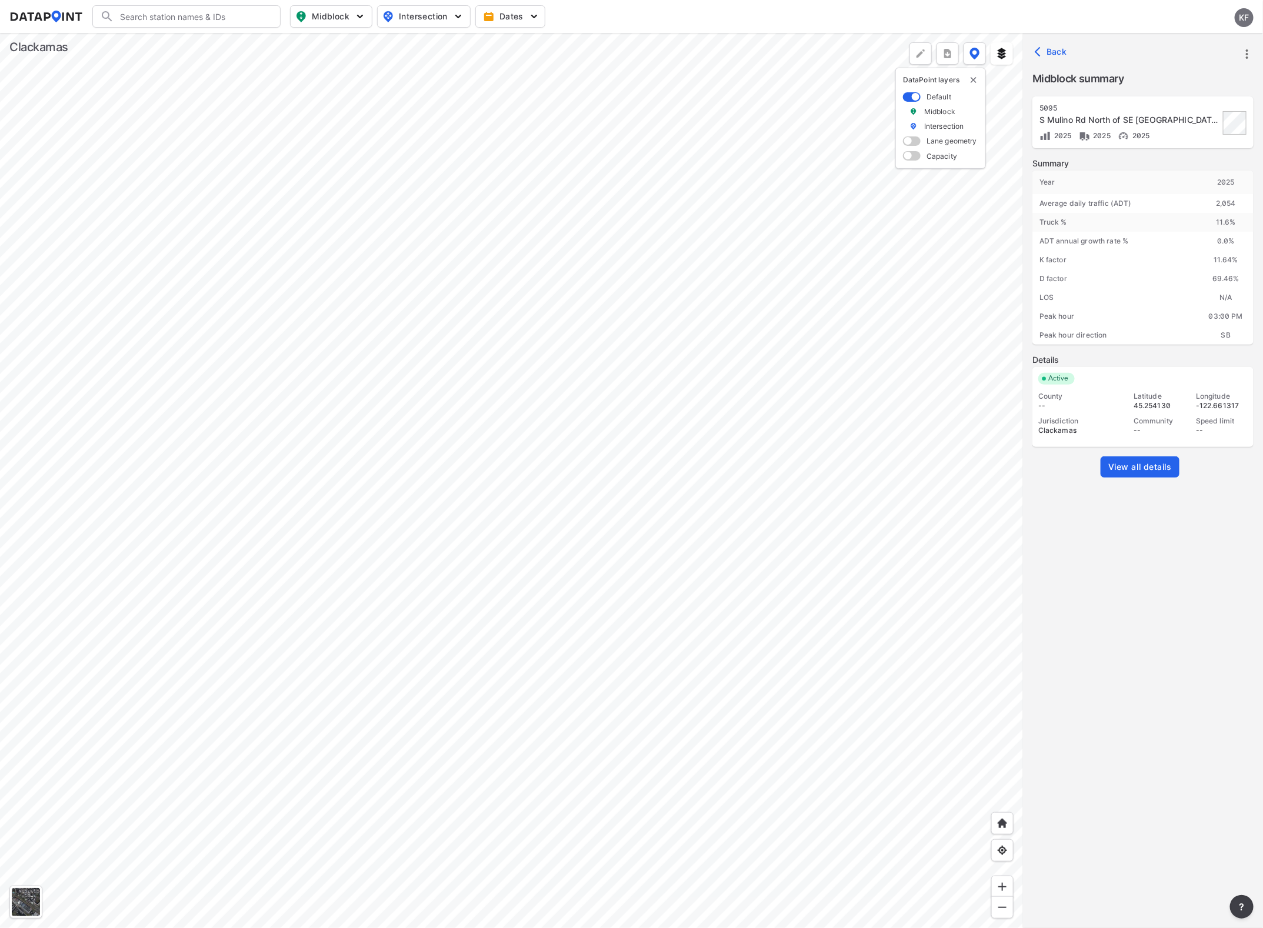
click at [412, 509] on div at bounding box center [511, 480] width 1023 height 895
click at [400, 613] on div at bounding box center [511, 480] width 1023 height 895
click at [451, 739] on div at bounding box center [511, 480] width 1023 height 895
click at [427, 402] on div at bounding box center [511, 480] width 1023 height 895
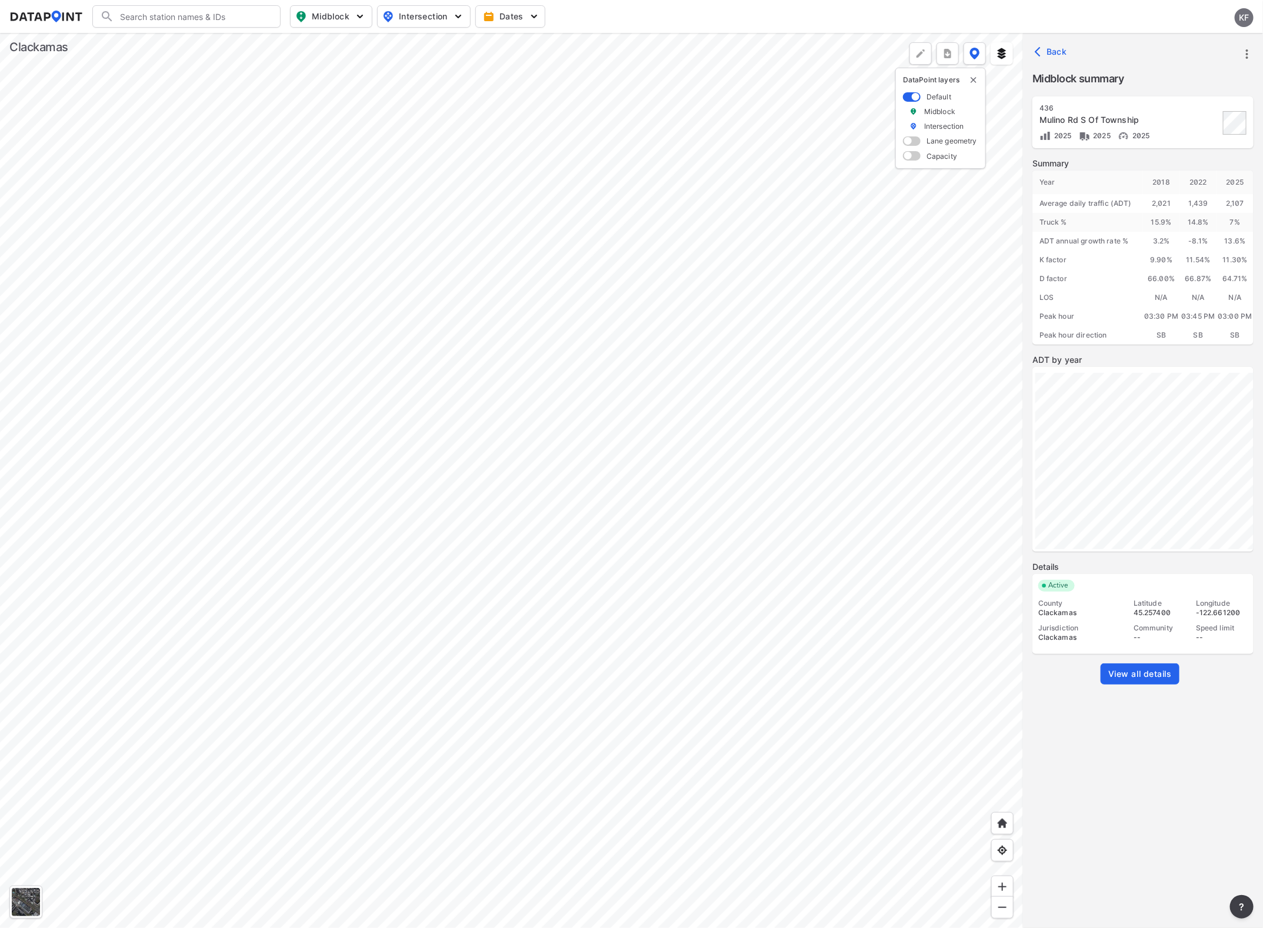
click at [415, 662] on div at bounding box center [511, 480] width 1023 height 895
